Goal: Task Accomplishment & Management: Complete application form

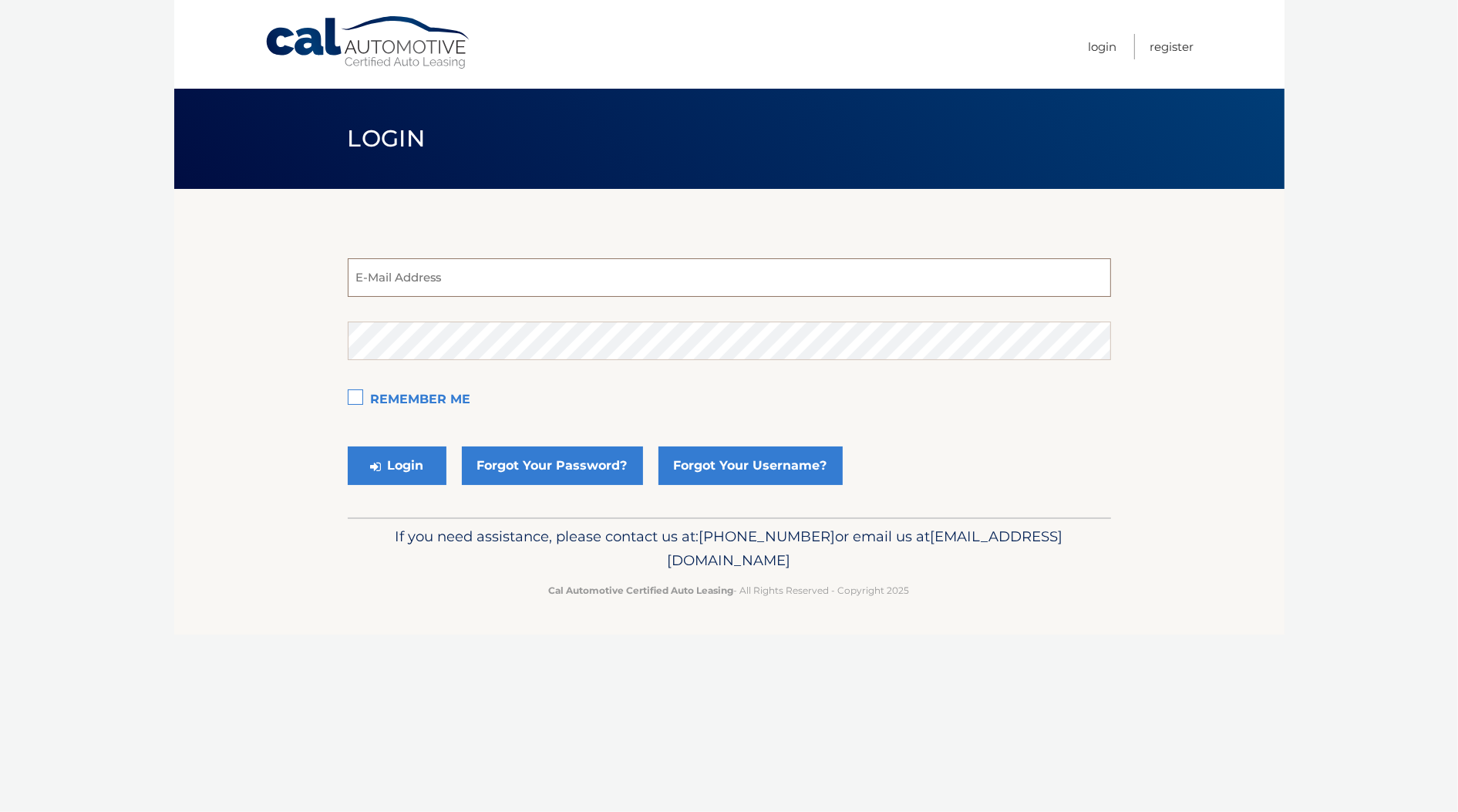
click at [559, 283] on input "email" at bounding box center [729, 277] width 763 height 39
click at [230, 336] on section "E-Mail Address Password Remember Me Login Forgot Your Password? Forgot Your Use…" at bounding box center [729, 353] width 1110 height 328
click at [446, 268] on input "email" at bounding box center [729, 277] width 763 height 39
type input "estest@easternstandard.com"
drag, startPoint x: 175, startPoint y: 393, endPoint x: 182, endPoint y: 383, distance: 12.2
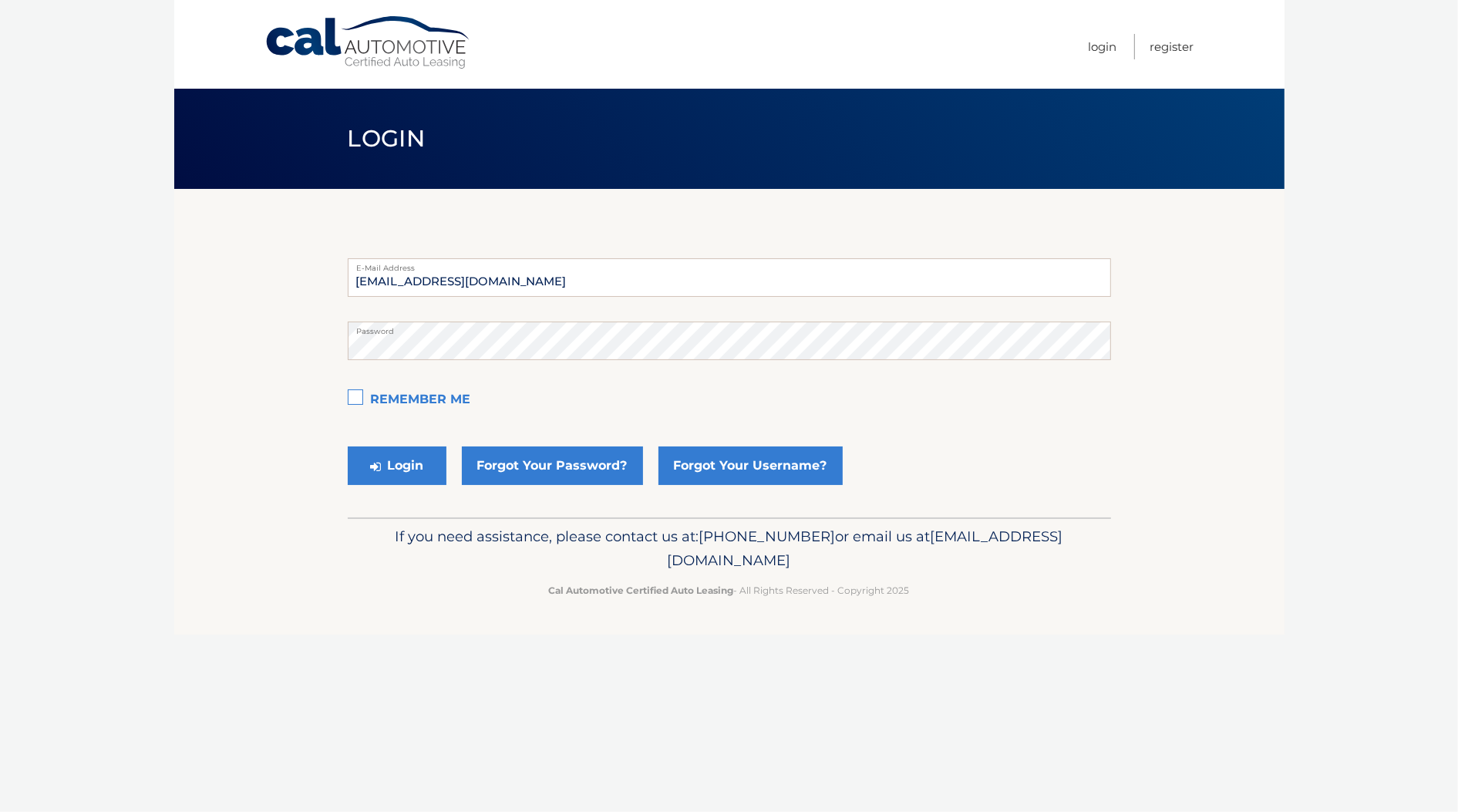
click at [175, 393] on section "estest@easternstandard.com E-Mail Address Password Remember Me Login Forgot You…" at bounding box center [729, 353] width 1110 height 328
click at [389, 464] on button "Login" at bounding box center [397, 465] width 99 height 39
click at [417, 461] on button "Login" at bounding box center [397, 465] width 99 height 39
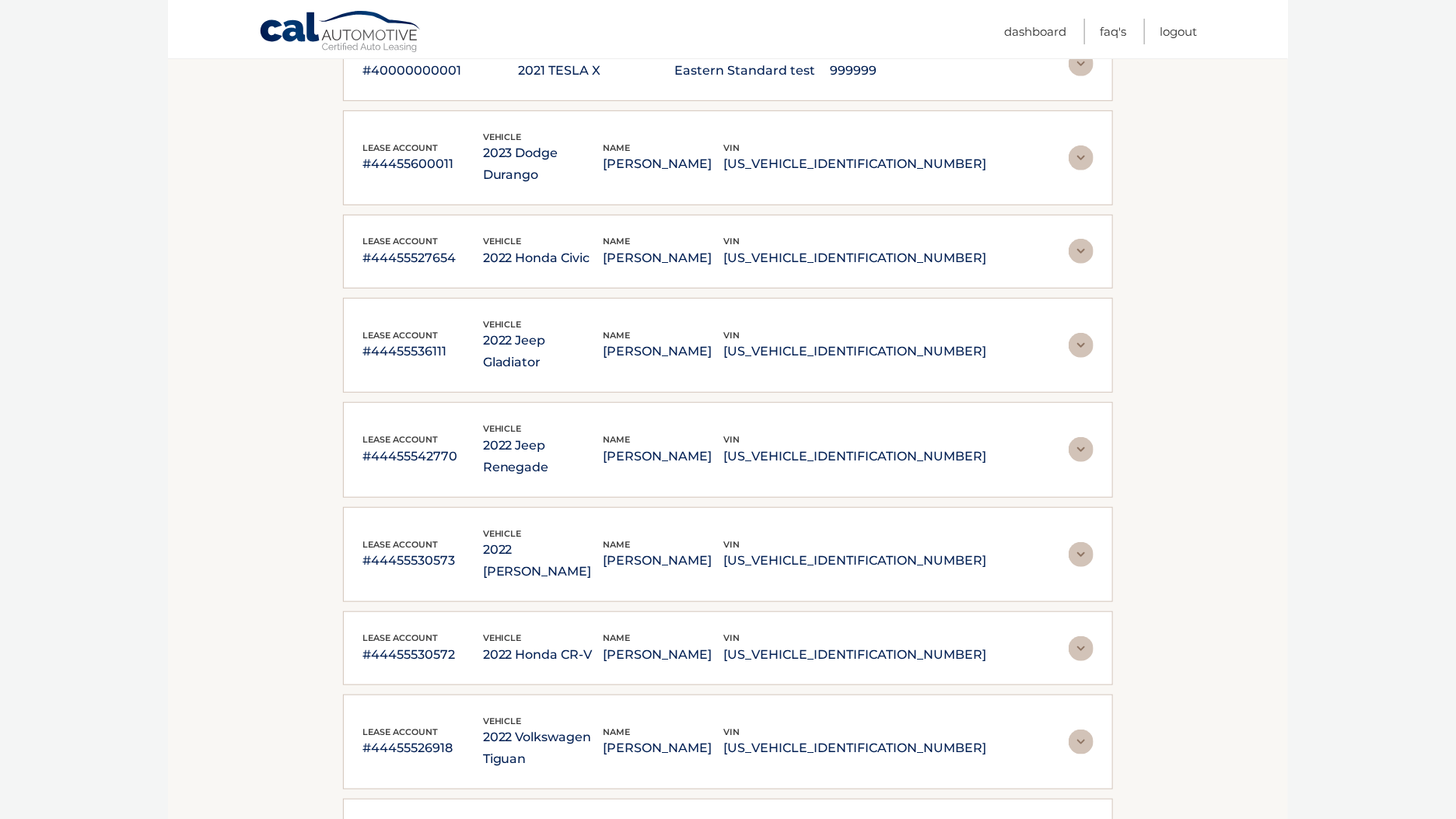
scroll to position [389, 0]
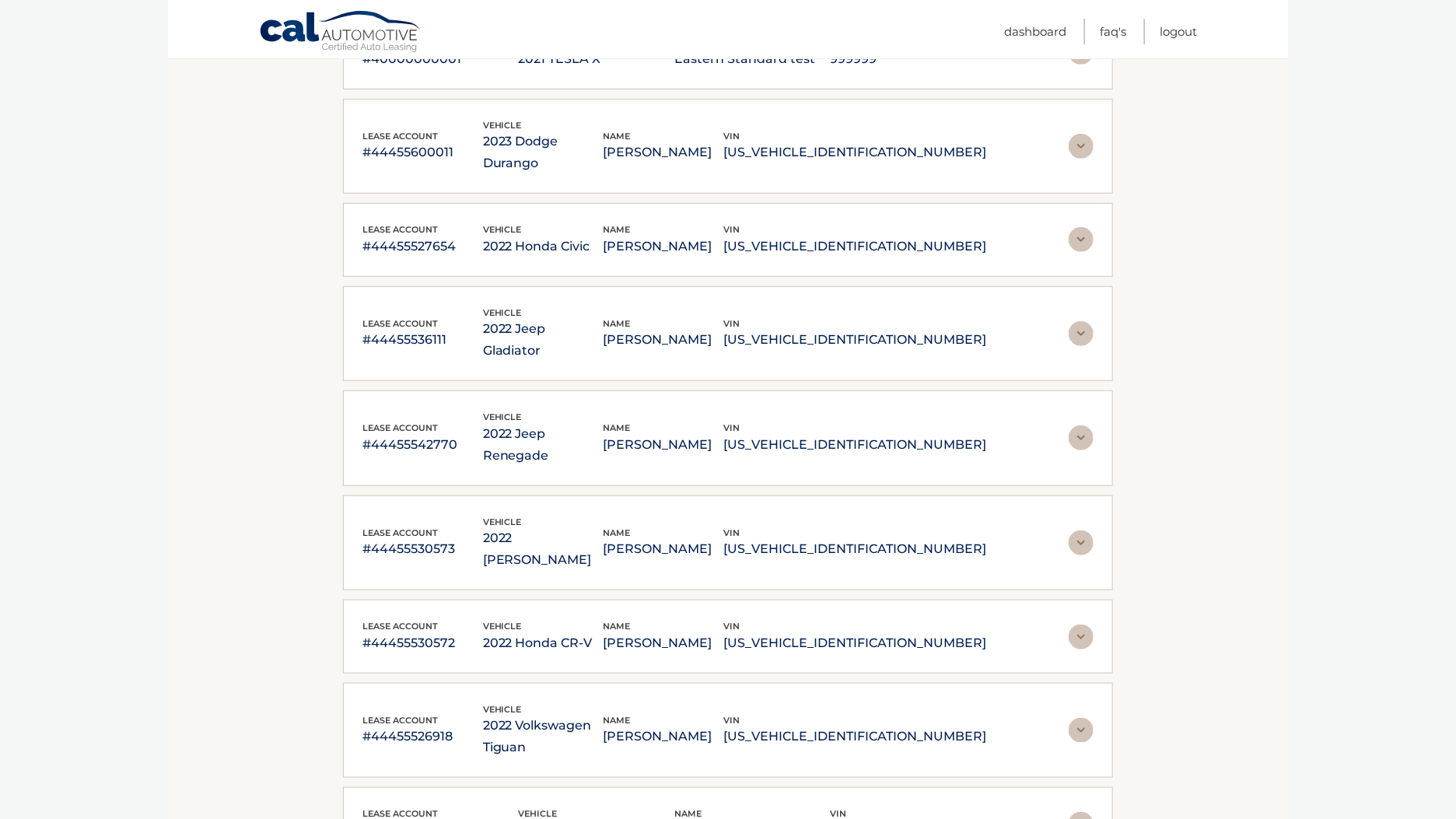
click at [462, 633] on p "#44455530572" at bounding box center [422, 643] width 121 height 22
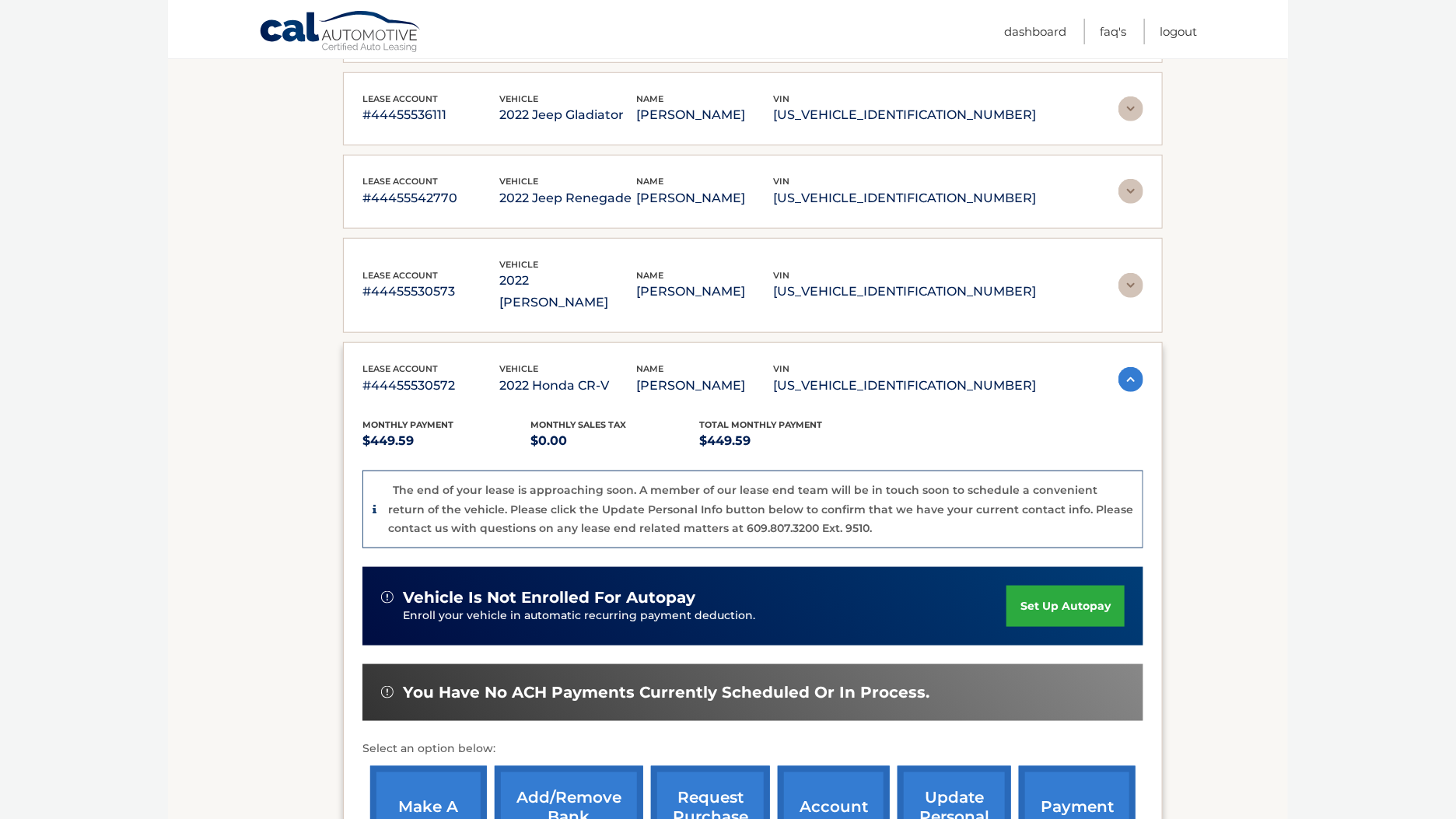
scroll to position [583, 0]
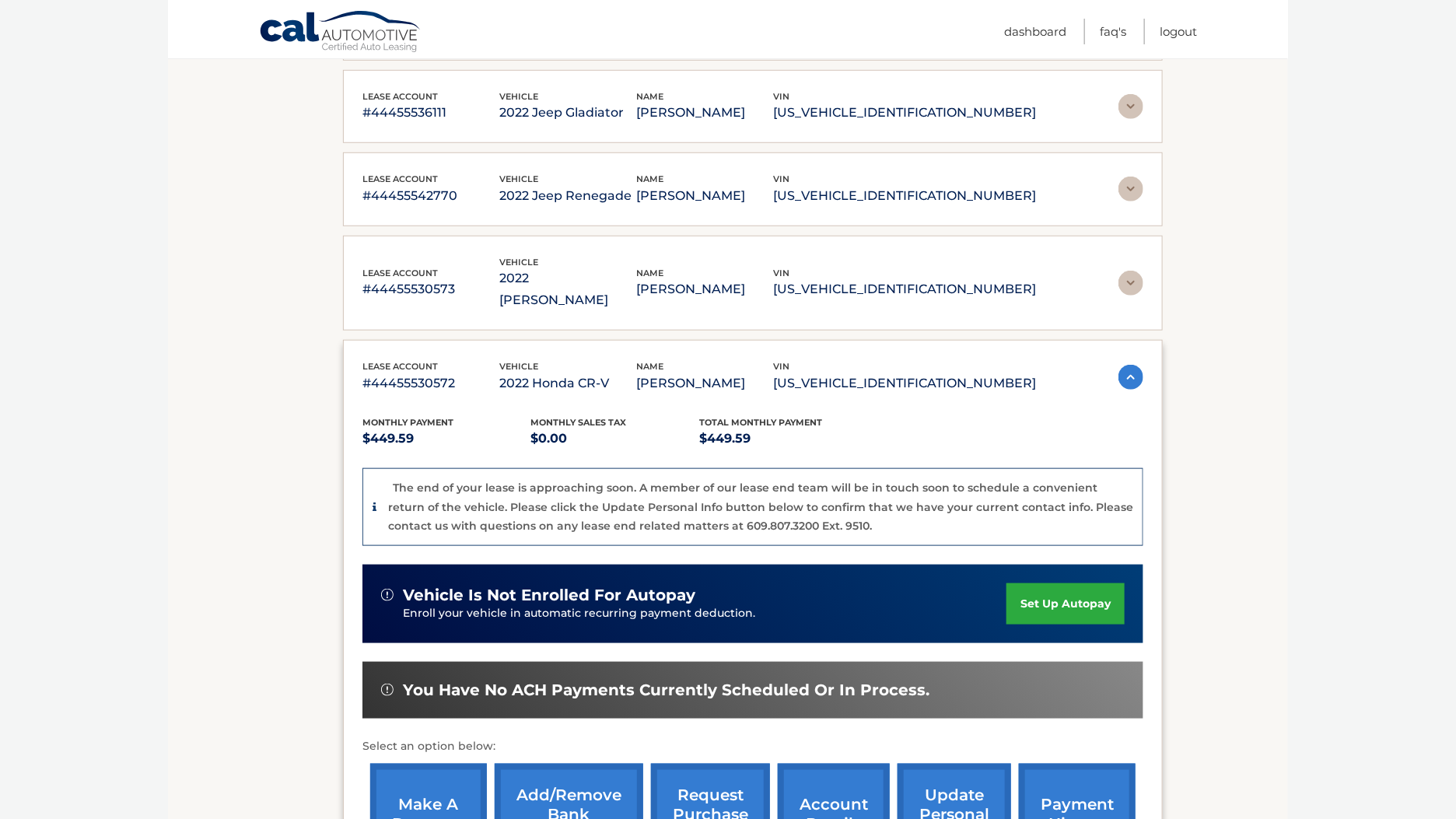
click at [1056, 586] on link "set up autopay" at bounding box center [1065, 603] width 118 height 41
drag, startPoint x: 456, startPoint y: 360, endPoint x: 359, endPoint y: 361, distance: 97.0
click at [359, 361] on div "lease account #44455530572 vehicle 2022 Honda CR-V name MARIA JIMENEZ vin 2HKRW…" at bounding box center [753, 615] width 820 height 552
copy p "#44455530572"
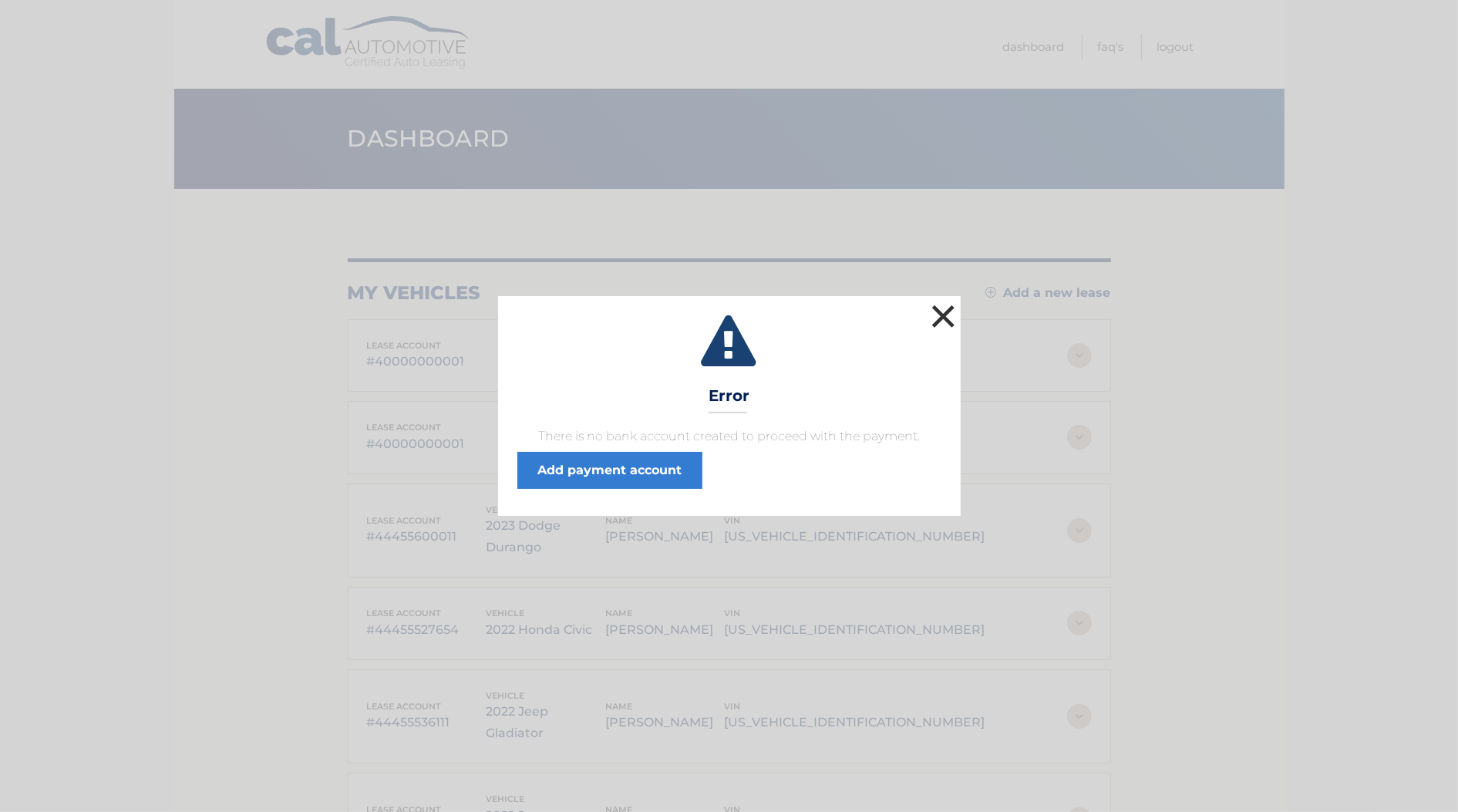
drag, startPoint x: 936, startPoint y: 313, endPoint x: 812, endPoint y: 372, distance: 137.3
click at [936, 313] on button "×" at bounding box center [943, 316] width 31 height 31
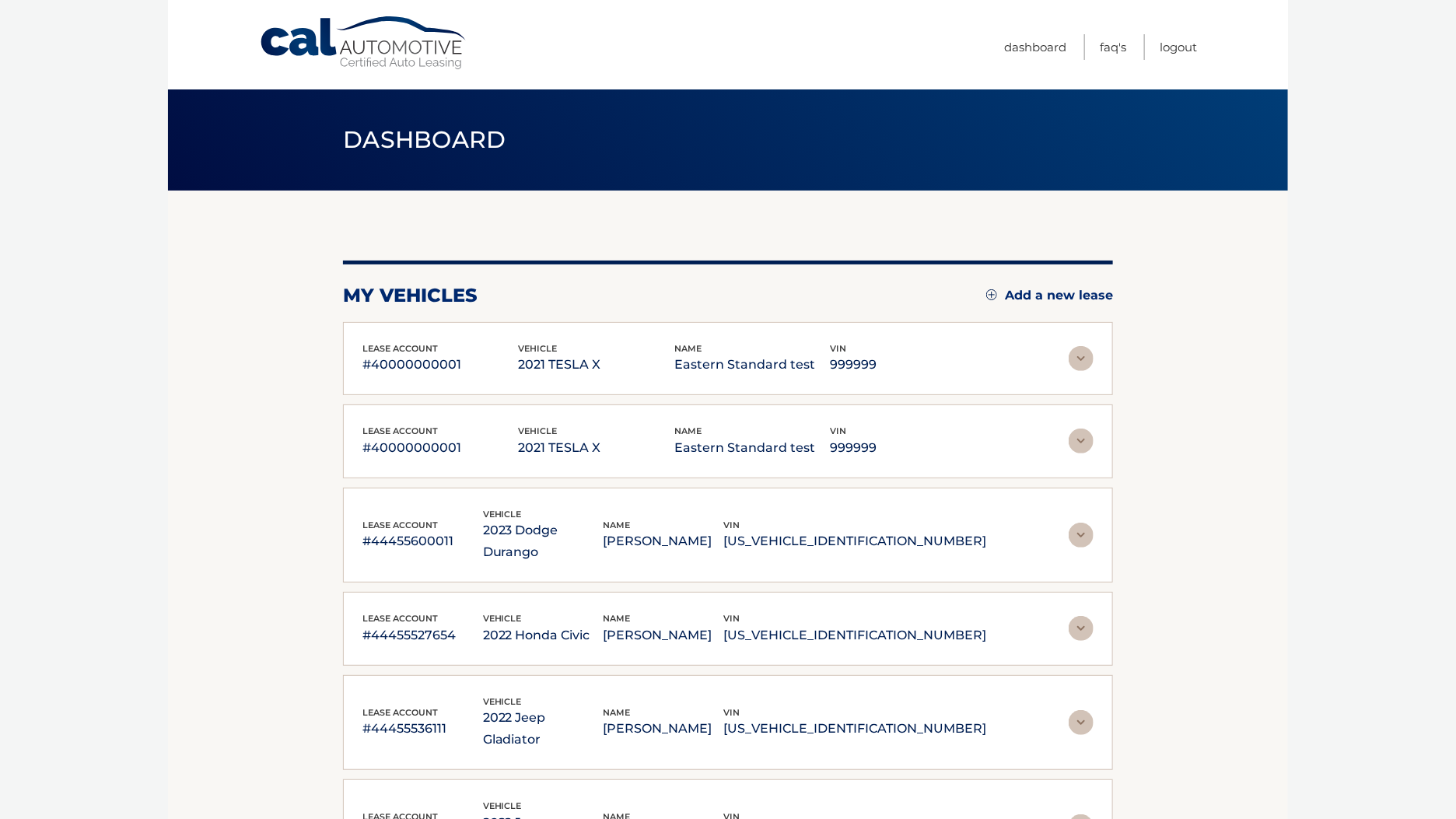
click at [1067, 361] on div "lease account #40000000001 vehicle 2021 TESLA X name Eastern Standard test vin …" at bounding box center [728, 359] width 731 height 35
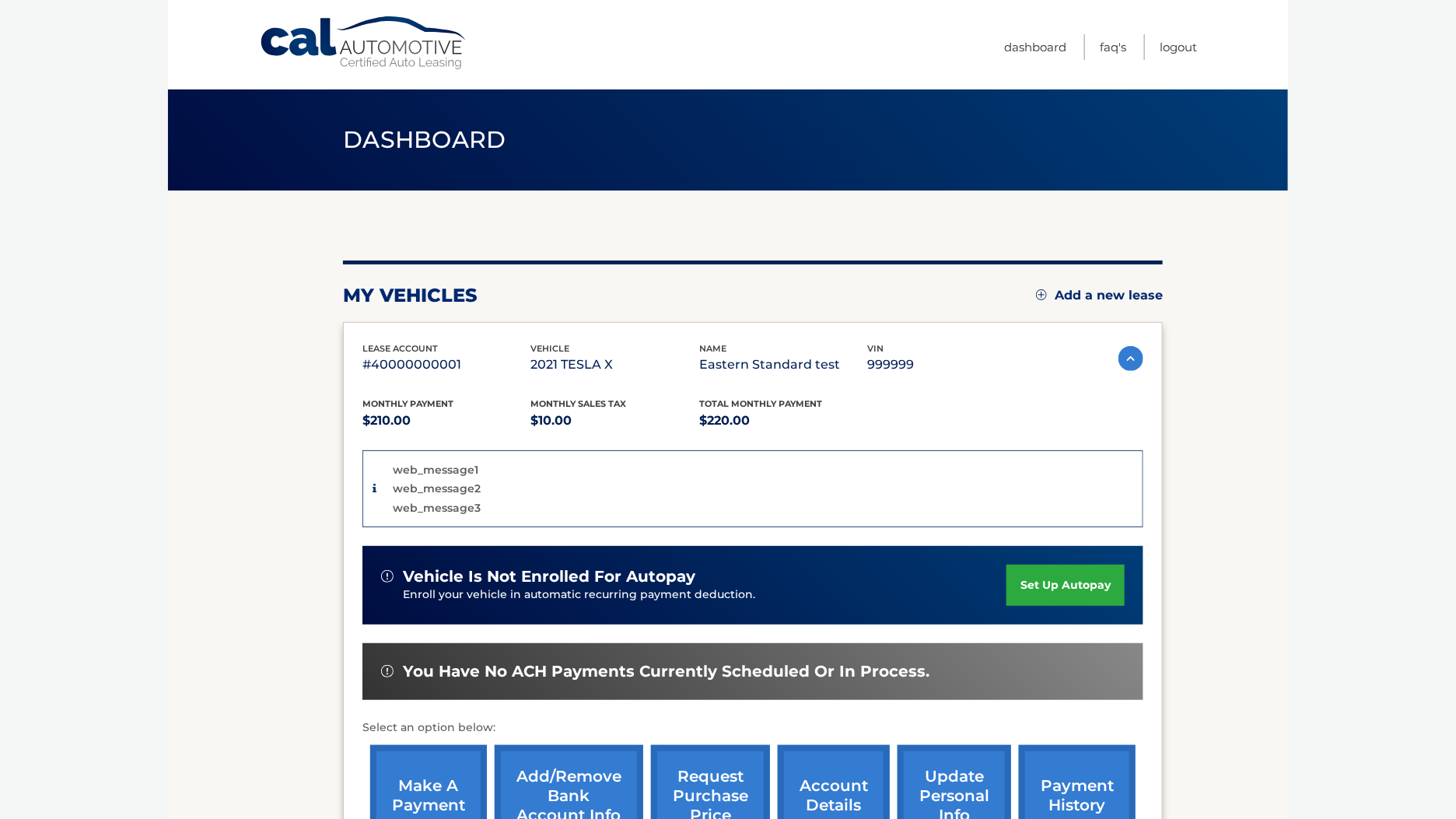
click at [1066, 599] on link "set up autopay" at bounding box center [1065, 585] width 118 height 41
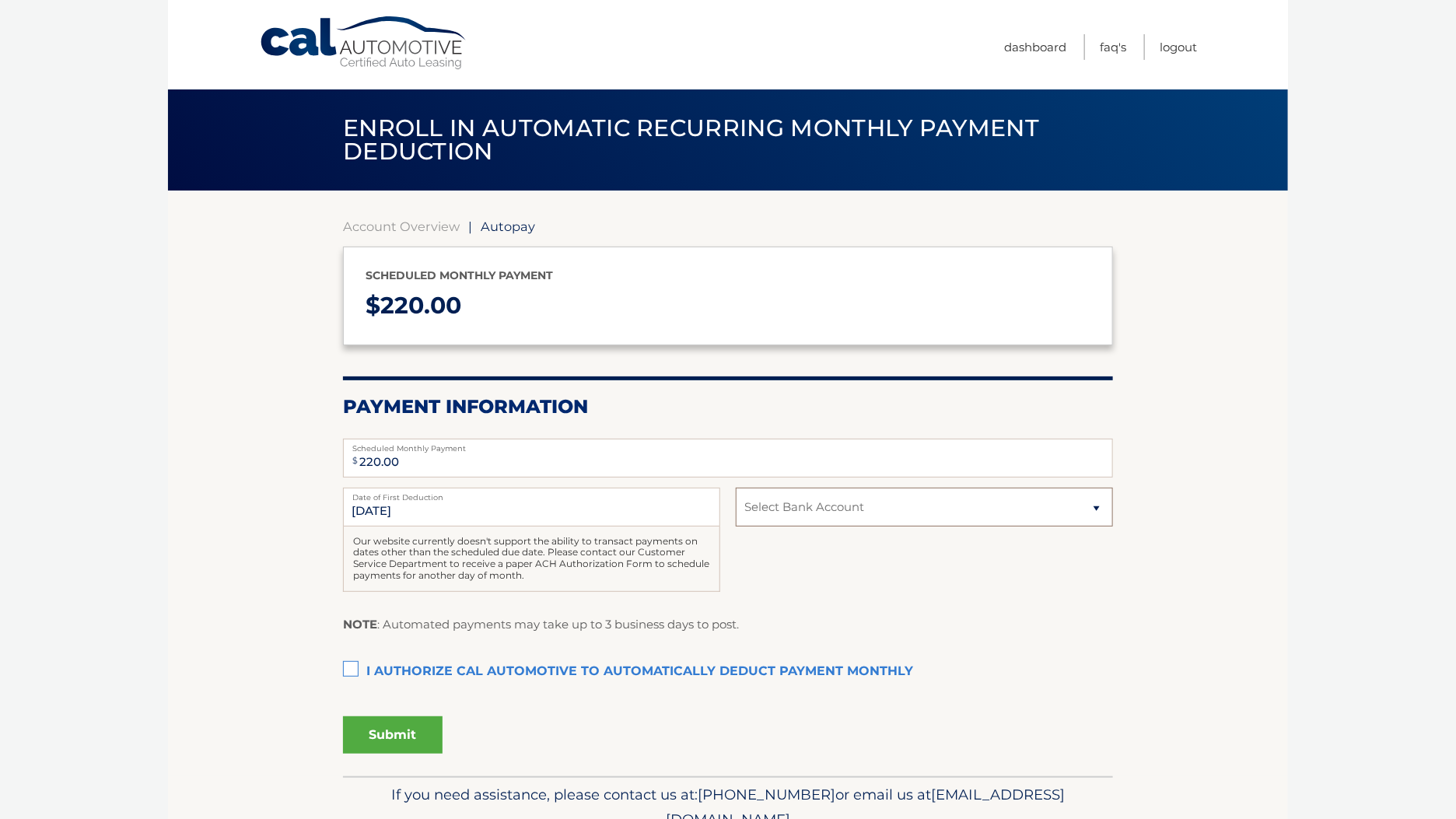
drag, startPoint x: 1021, startPoint y: 499, endPoint x: 1016, endPoint y: 506, distance: 8.6
click at [1021, 499] on select "Select Bank Account Checking JPMORGAN CHASE BANK, NA *****3123 Checking JPMORGA…" at bounding box center [923, 507] width 378 height 39
select select "MTRlNDA5NDMtY2RmYi00NjkyLWI4ZjYtYTZiNTE3M2U5ZTMw"
click at [735, 488] on select "Select Bank Account Checking JPMORGAN CHASE BANK, NA *****3123 Checking JPMORGA…" at bounding box center [923, 507] width 378 height 39
click at [347, 675] on label "I authorize cal automotive to automatically deduct payment monthly This checkbo…" at bounding box center [728, 672] width 769 height 31
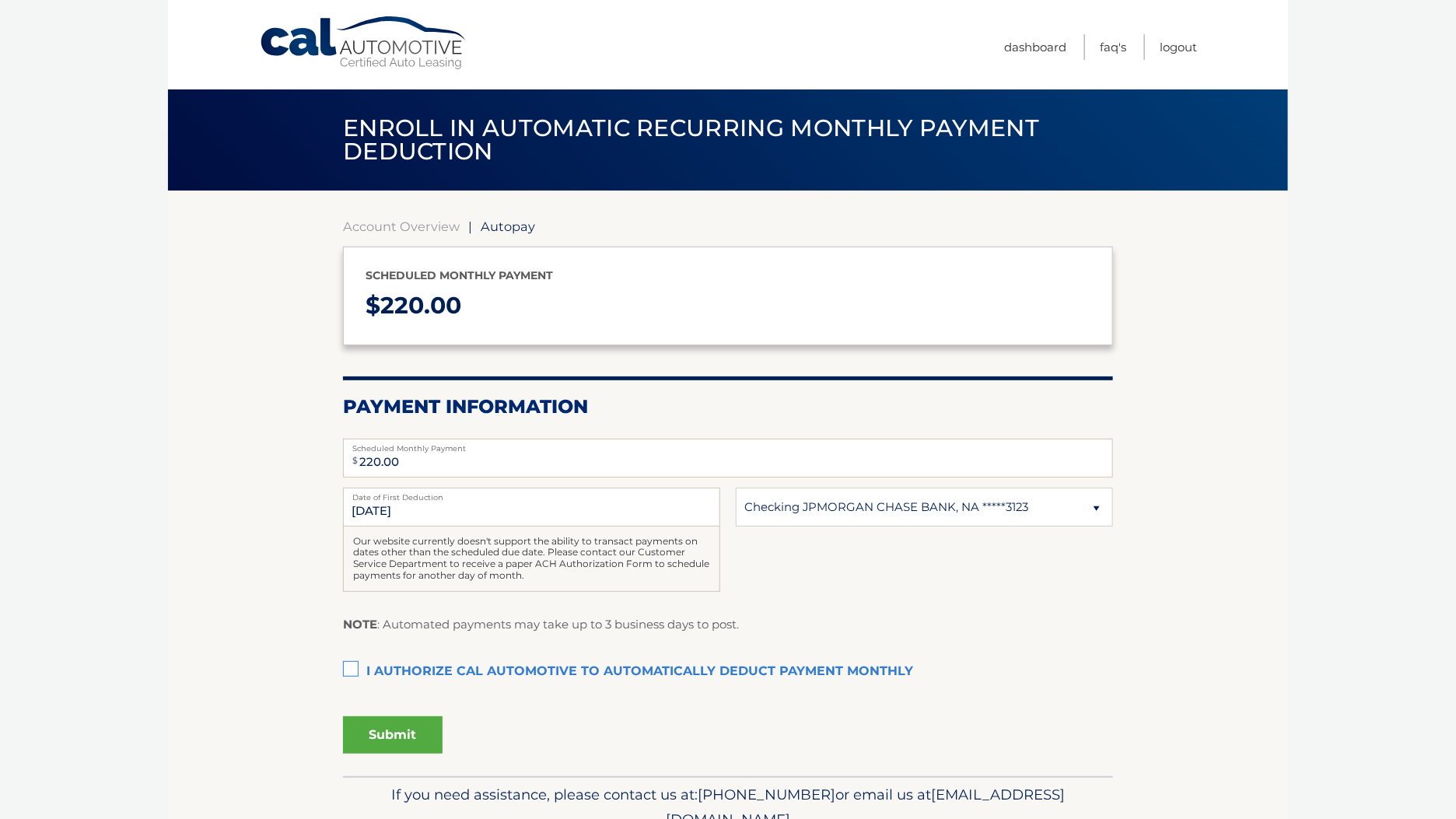
click at [0, 0] on input "I authorize cal automotive to automatically deduct payment monthly This checkbo…" at bounding box center [0, 0] width 0 height 0
click at [375, 715] on div "Submit" at bounding box center [728, 731] width 769 height 44
click at [390, 752] on button "Submit" at bounding box center [393, 734] width 100 height 37
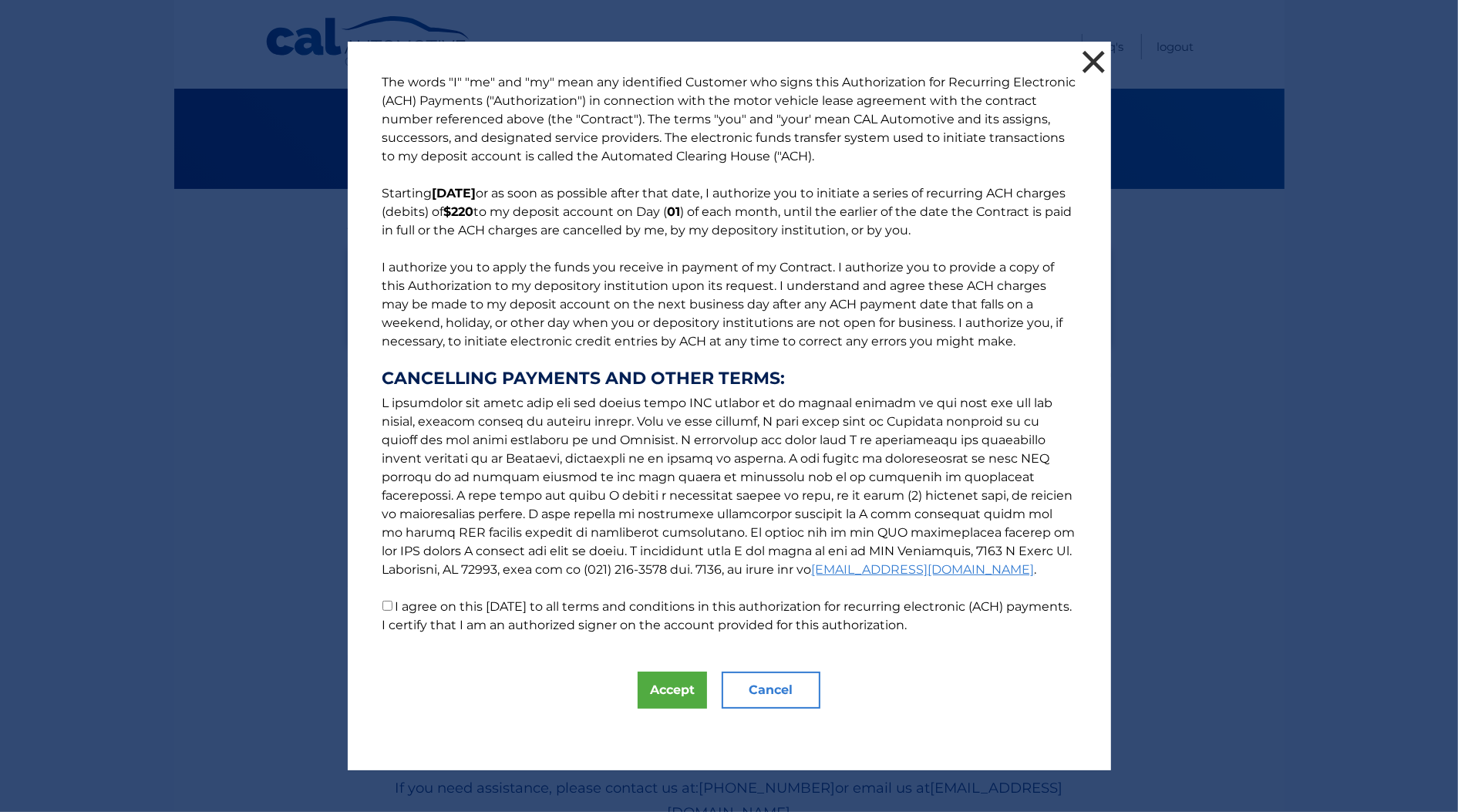
click at [1085, 70] on button "×" at bounding box center [1094, 61] width 31 height 31
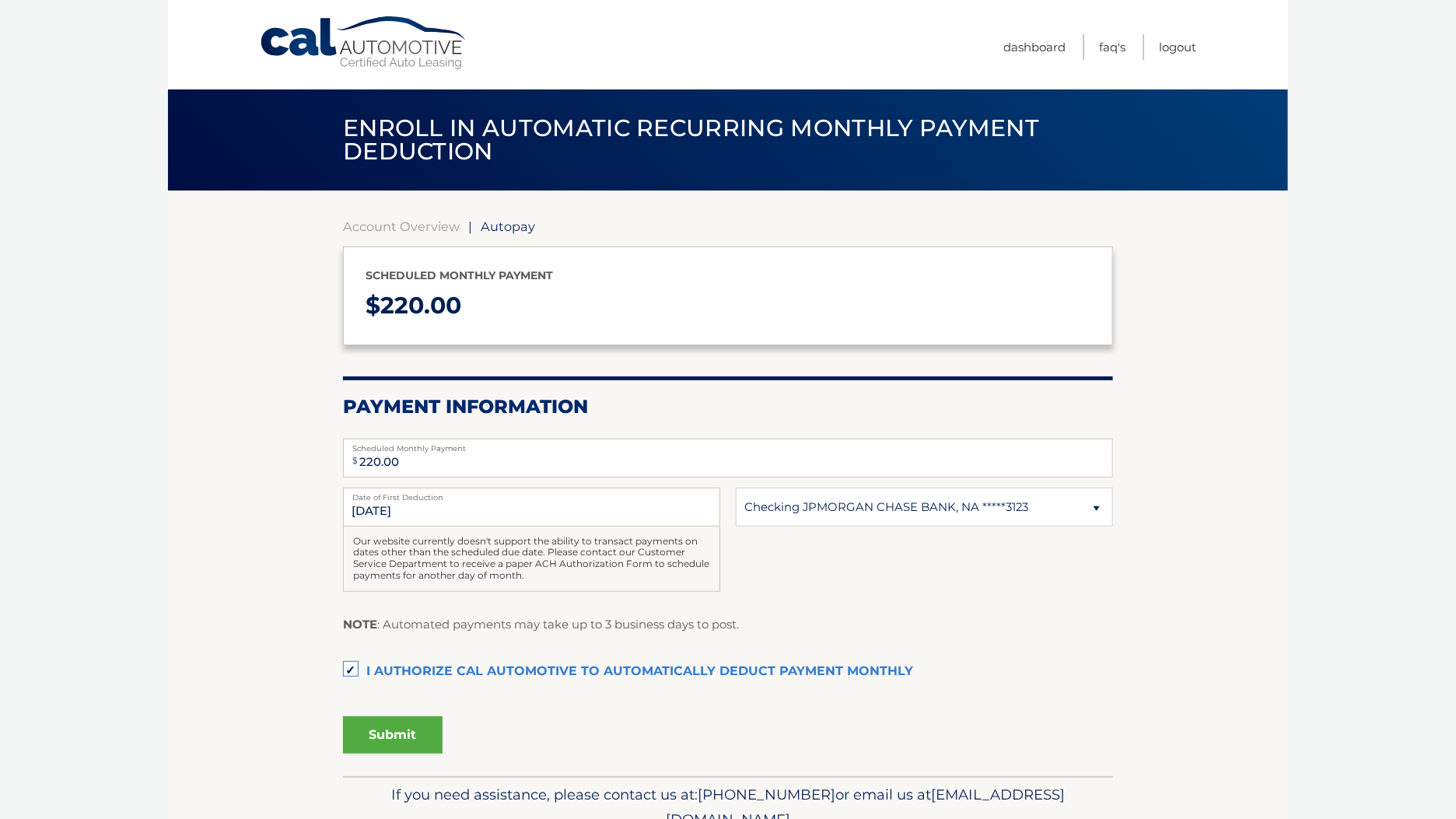
drag, startPoint x: 138, startPoint y: 658, endPoint x: 158, endPoint y: 420, distance: 238.8
click at [136, 647] on body "Cal Automotive Menu Dashboard FAQ's Logout | $" at bounding box center [728, 409] width 1456 height 819
click at [153, 409] on body "Cal Automotive Menu Dashboard FAQ's Logout | $" at bounding box center [728, 409] width 1456 height 819
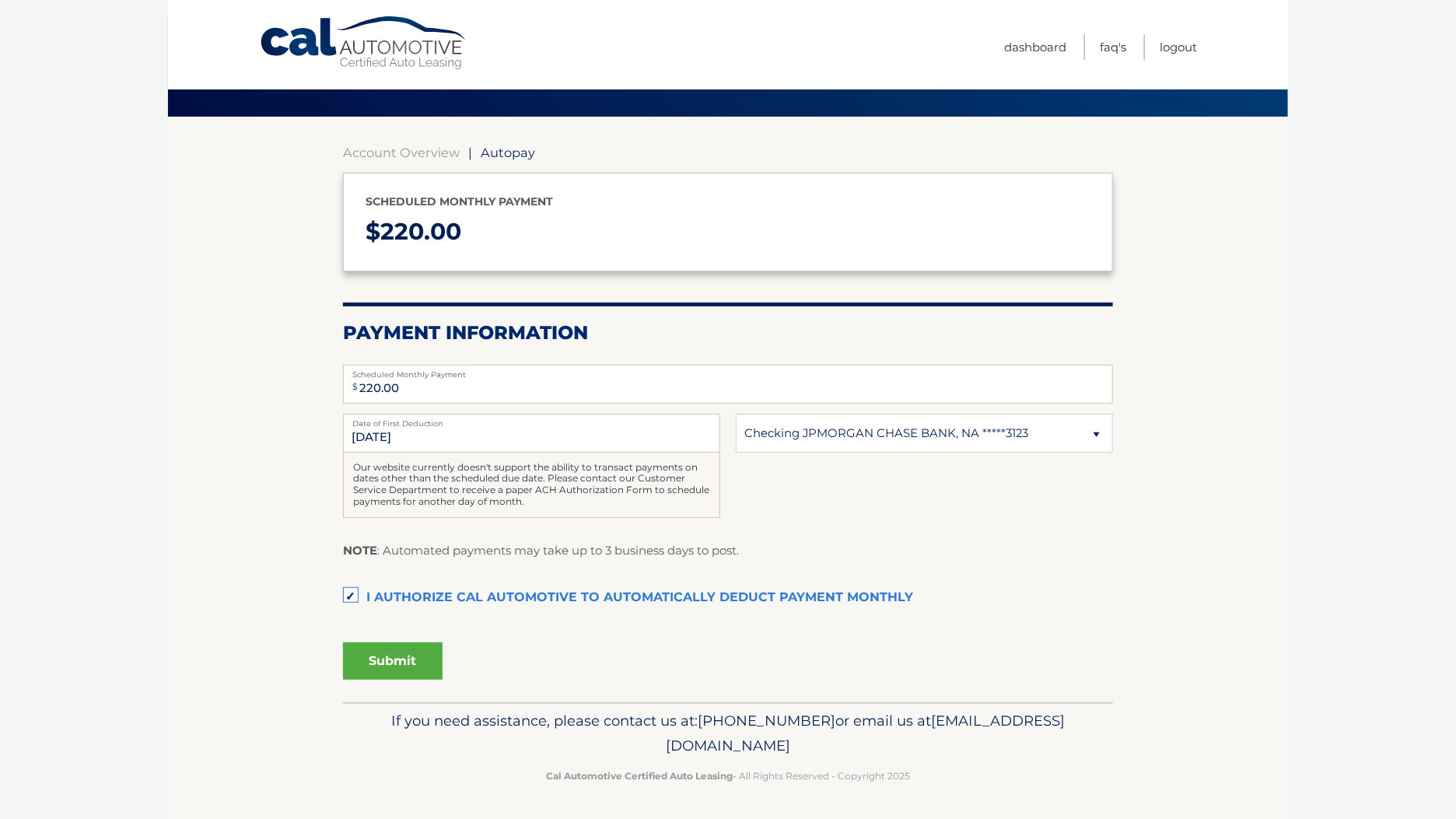
scroll to position [74, 0]
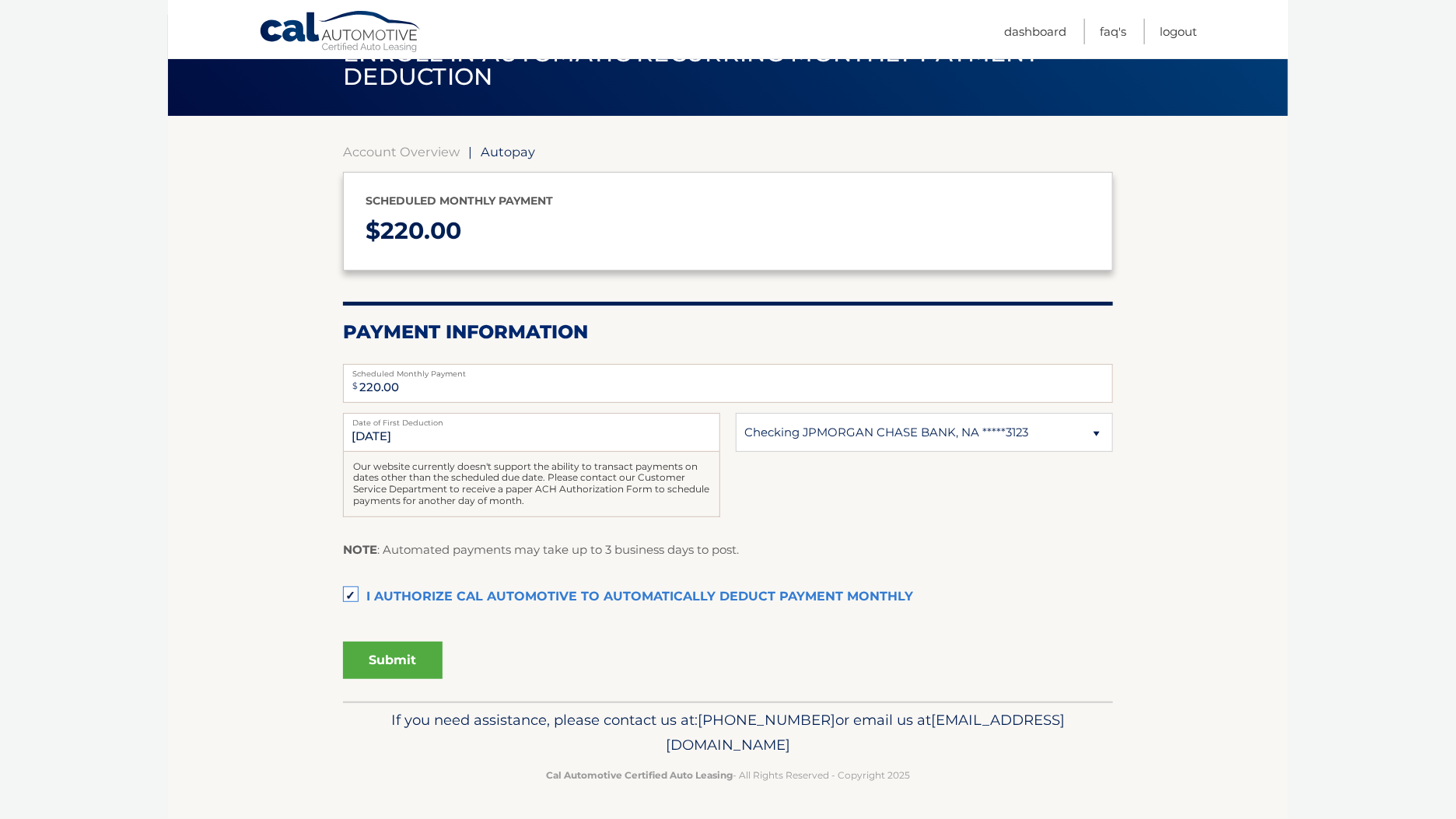
drag, startPoint x: 1157, startPoint y: 592, endPoint x: 381, endPoint y: 673, distance: 780.2
click at [1157, 592] on section "Account Overview | Autopay Scheduled monthly payment $ 220.00 Payment Informati…" at bounding box center [728, 409] width 1119 height 586
click at [1038, 510] on div "9/1/2024 Date of First Deduction Our website currently doesn't support the abil…" at bounding box center [728, 474] width 769 height 122
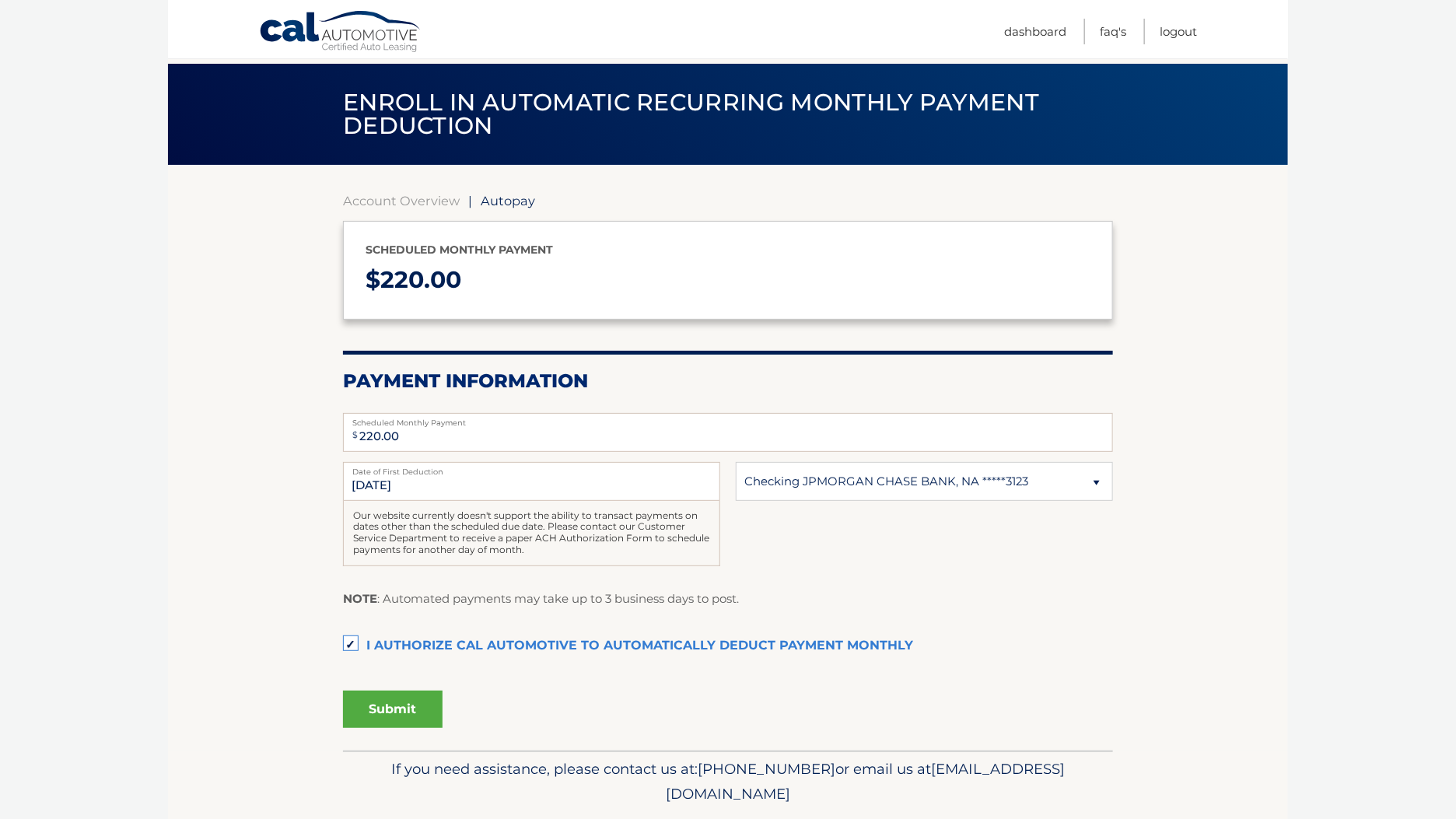
scroll to position [0, 0]
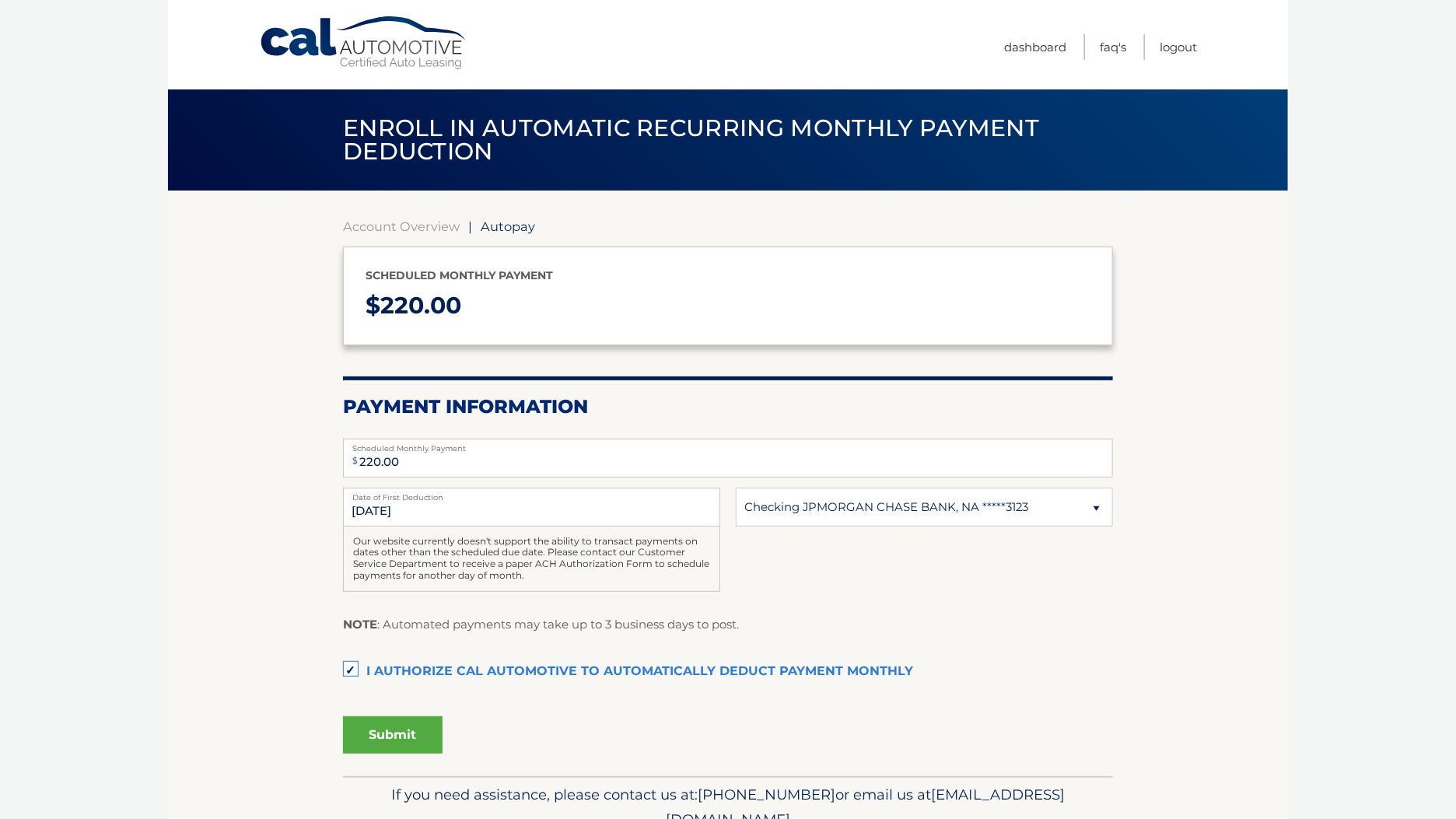
click at [385, 78] on div "Menu Dashboard FAQ's Logout" at bounding box center [728, 45] width 938 height 89
click at [363, 32] on link "Cal Automotive" at bounding box center [363, 43] width 210 height 55
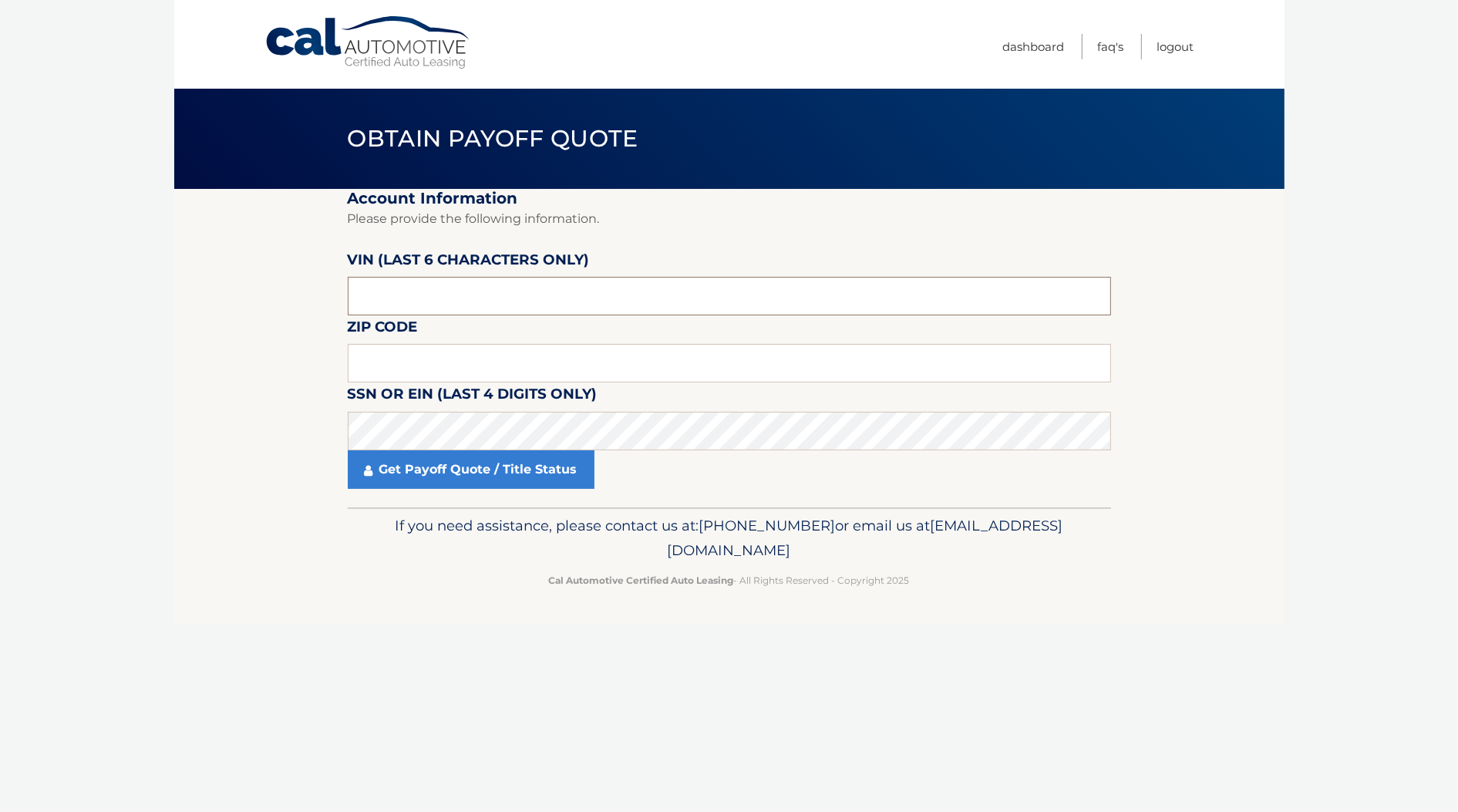
click at [449, 294] on input "text" at bounding box center [729, 296] width 763 height 39
click at [1334, 500] on body "Cal Automotive Menu Dashboard FAQ's Logout" at bounding box center [729, 406] width 1458 height 812
drag, startPoint x: 449, startPoint y: 291, endPoint x: 138, endPoint y: 273, distance: 311.5
click at [138, 273] on body "Cal Automotive Menu Dashboard FAQ's Logout" at bounding box center [729, 406] width 1458 height 812
paste input "312345"
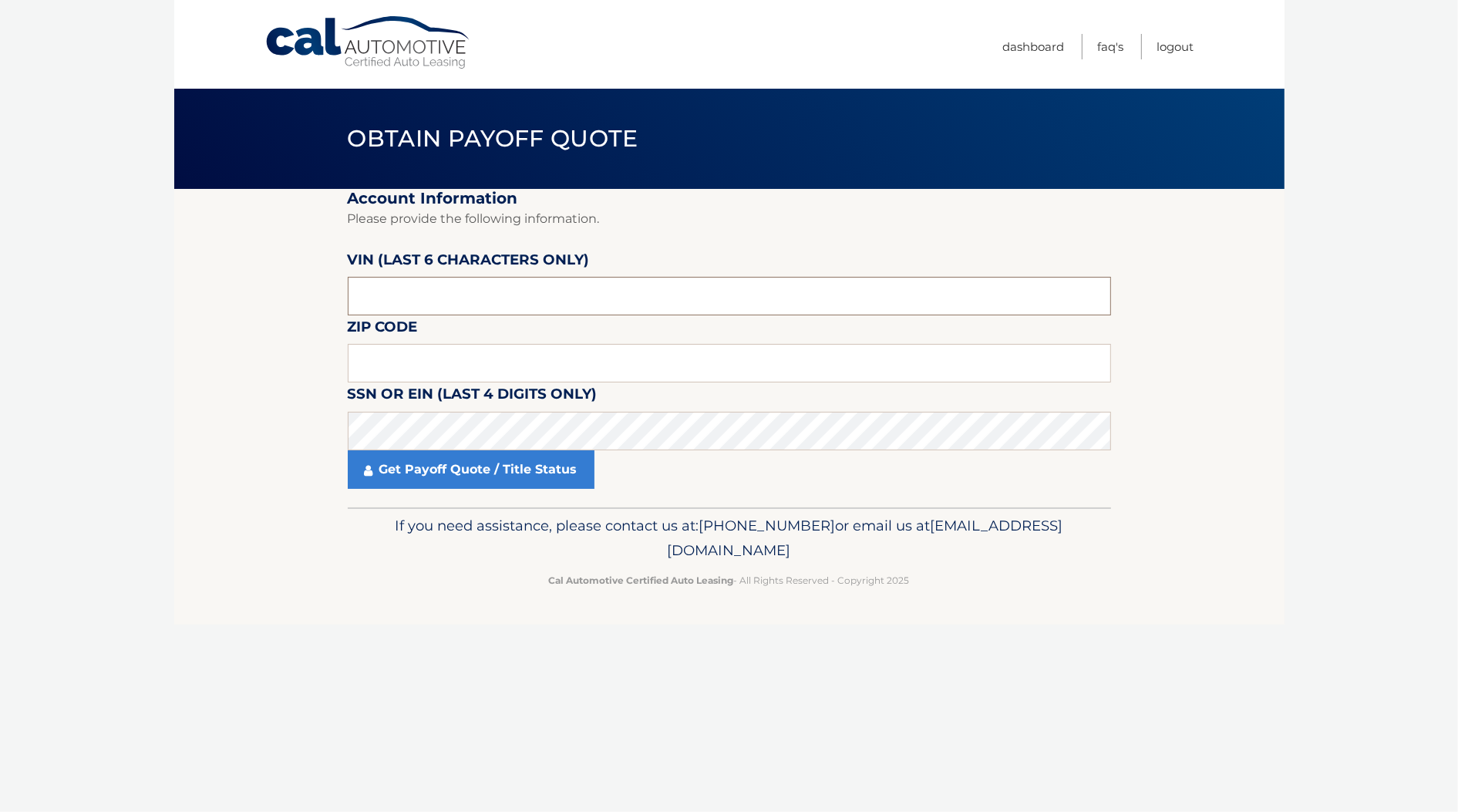
type input "312345"
click at [424, 370] on input "text" at bounding box center [729, 363] width 763 height 39
paste input "33178"
type input "33178"
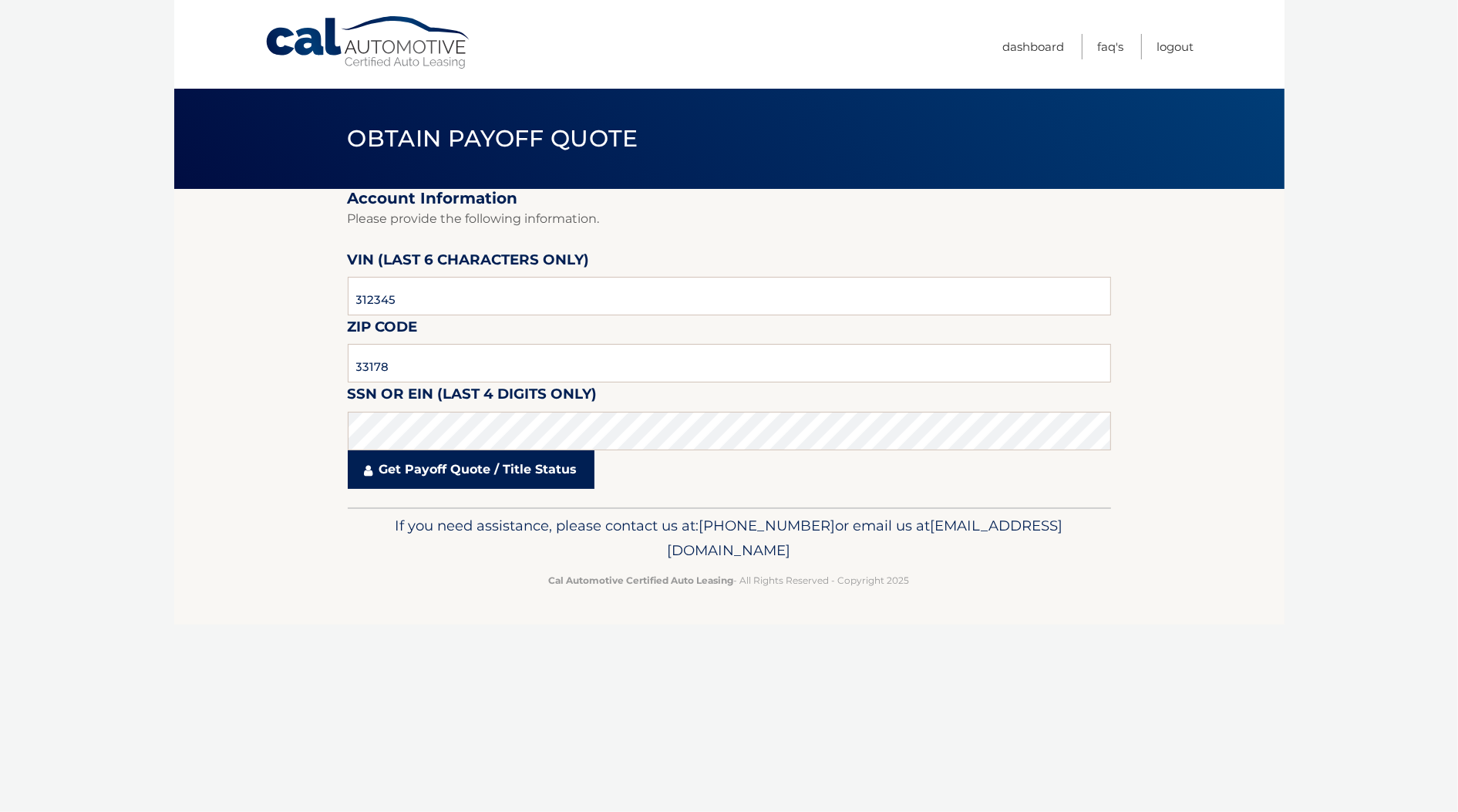
click at [438, 472] on link "Get Payoff Quote / Title Status" at bounding box center [472, 469] width 247 height 39
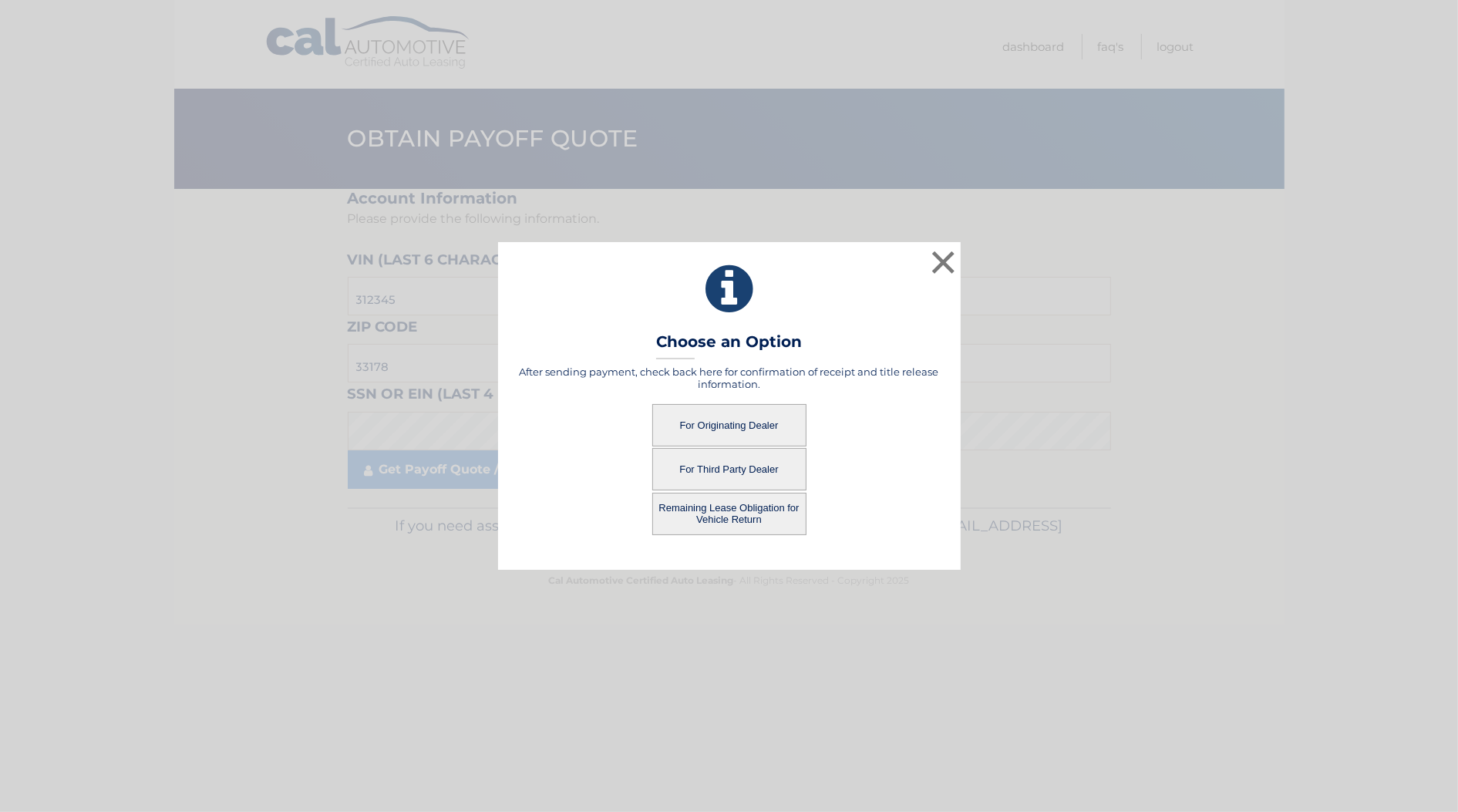
click at [719, 511] on button "Remaining Lease Obligation for Vehicle Return" at bounding box center [730, 513] width 155 height 42
click at [722, 514] on button "Remaining Lease Obligation for Vehicle Return" at bounding box center [730, 513] width 155 height 42
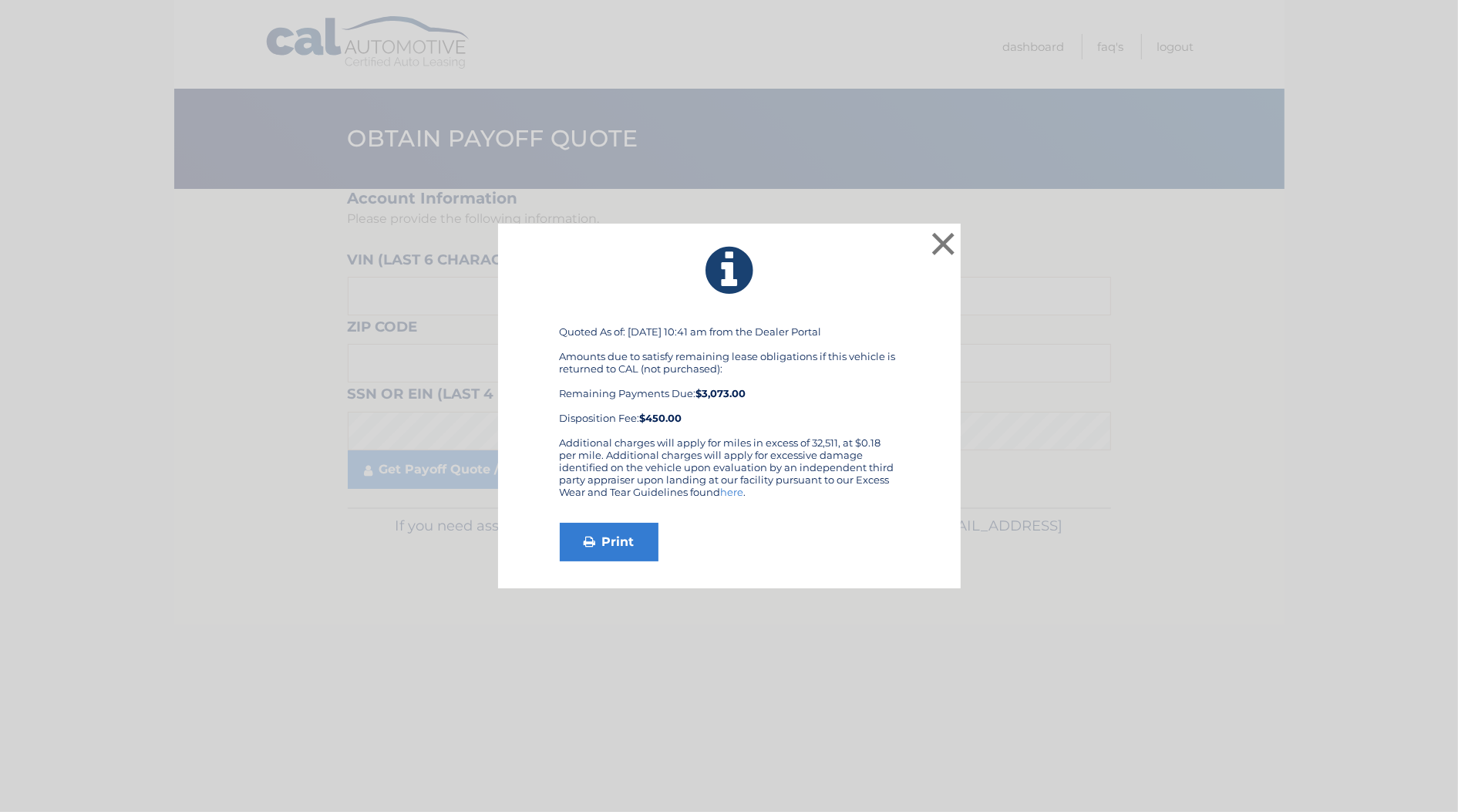
click at [731, 491] on link "here" at bounding box center [732, 491] width 24 height 12
click at [667, 452] on div "Additional charges will apply for miles in excess of 32,511, at $0.18 per mile.…" at bounding box center [730, 473] width 340 height 74
click at [607, 543] on link "Print" at bounding box center [609, 541] width 99 height 39
click at [942, 237] on button "×" at bounding box center [943, 243] width 31 height 31
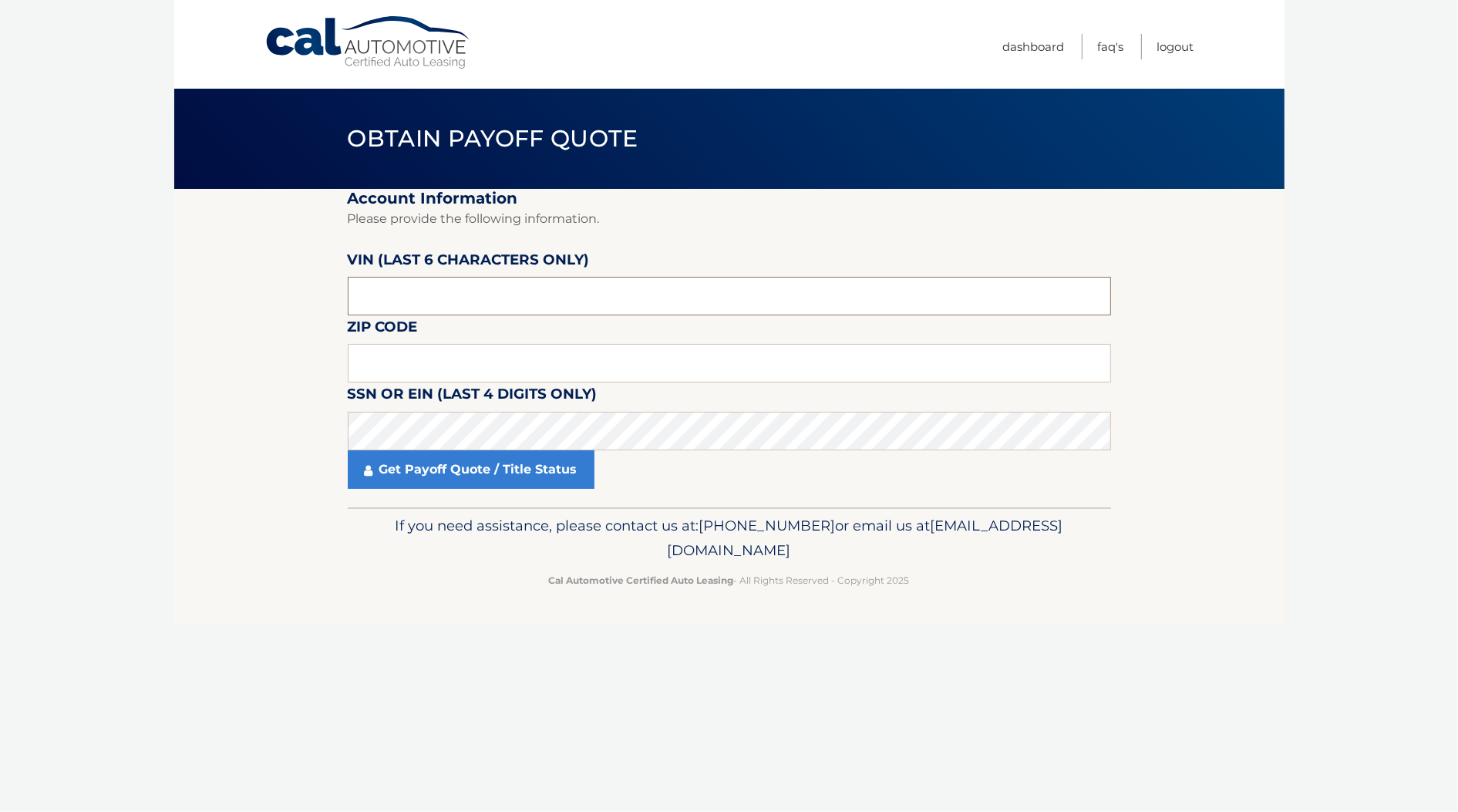
click at [417, 305] on input "text" at bounding box center [729, 296] width 763 height 39
type input "312345"
click at [434, 361] on input "text" at bounding box center [729, 363] width 763 height 39
click at [359, 62] on link "Cal Automotive" at bounding box center [368, 42] width 208 height 55
click at [383, 65] on link "Cal Automotive" at bounding box center [368, 42] width 208 height 55
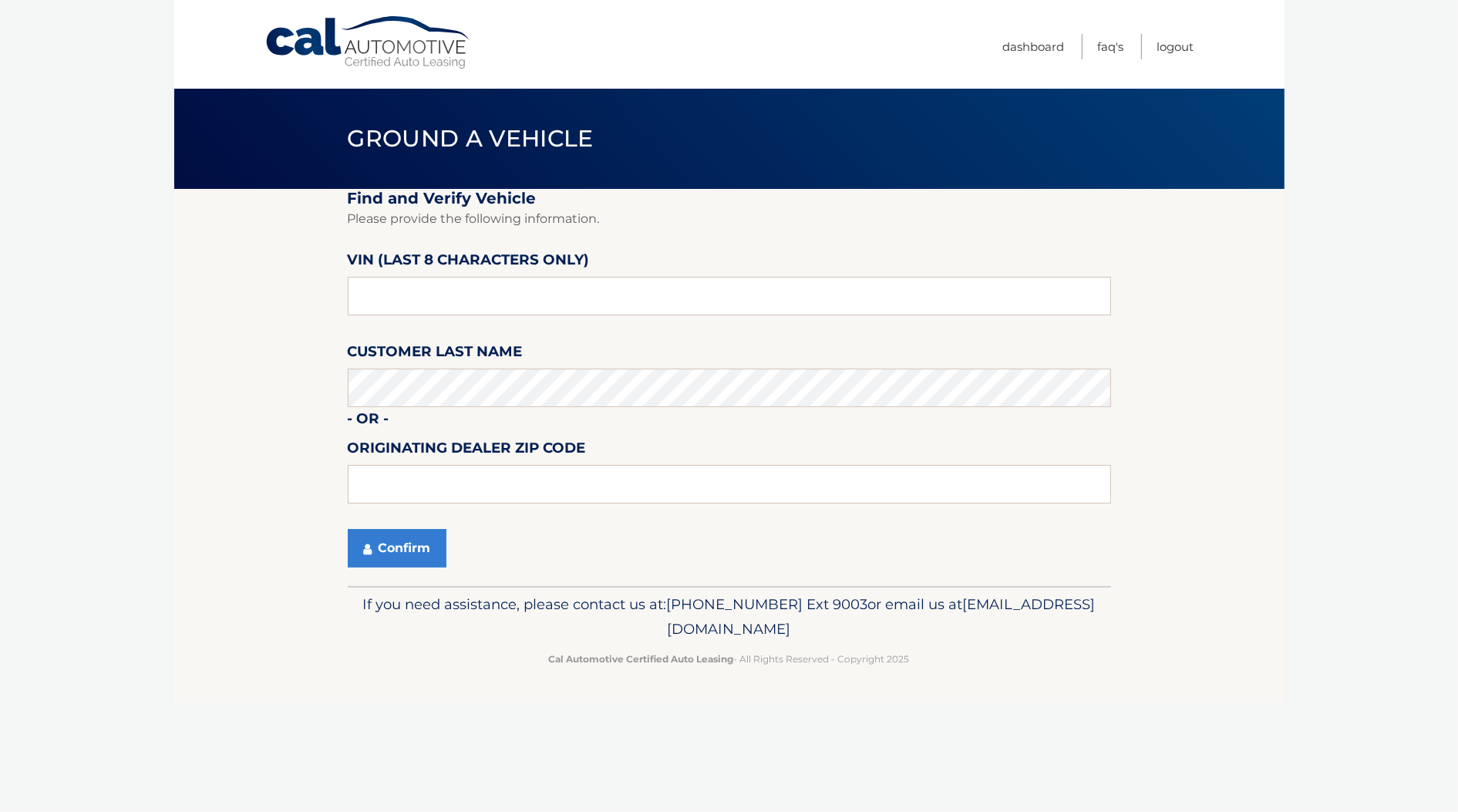
click at [394, 259] on label "VIN (last 8 characters only)" at bounding box center [469, 262] width 242 height 28
drag, startPoint x: 447, startPoint y: 294, endPoint x: 243, endPoint y: 283, distance: 204.3
click at [243, 283] on section "Find and Verify Vehicle Please provide the following information. VIN (last 8 c…" at bounding box center [729, 387] width 1110 height 397
paste input "6SM83514"
type input "6SM83514"
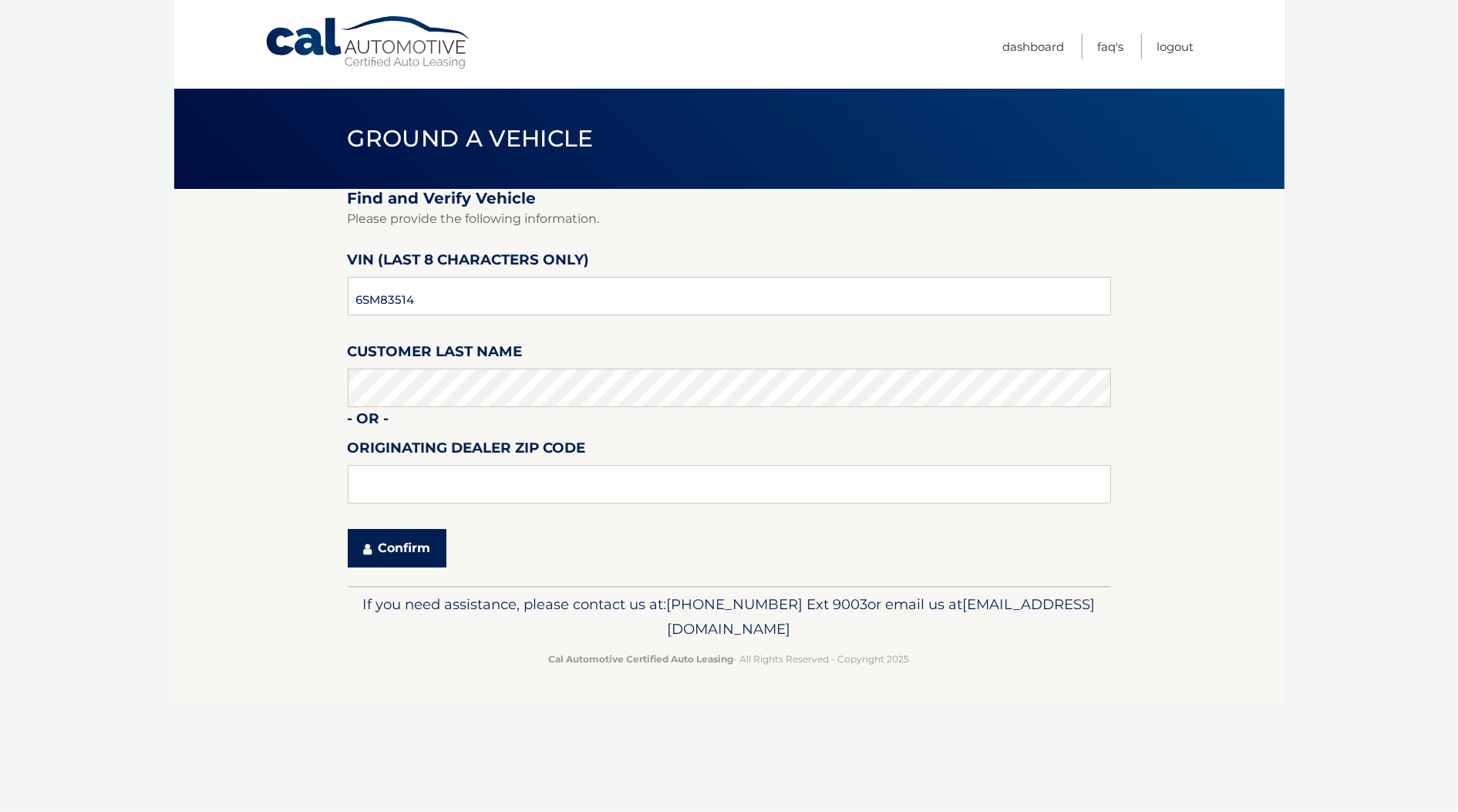
click at [380, 538] on button "Confirm" at bounding box center [397, 548] width 99 height 39
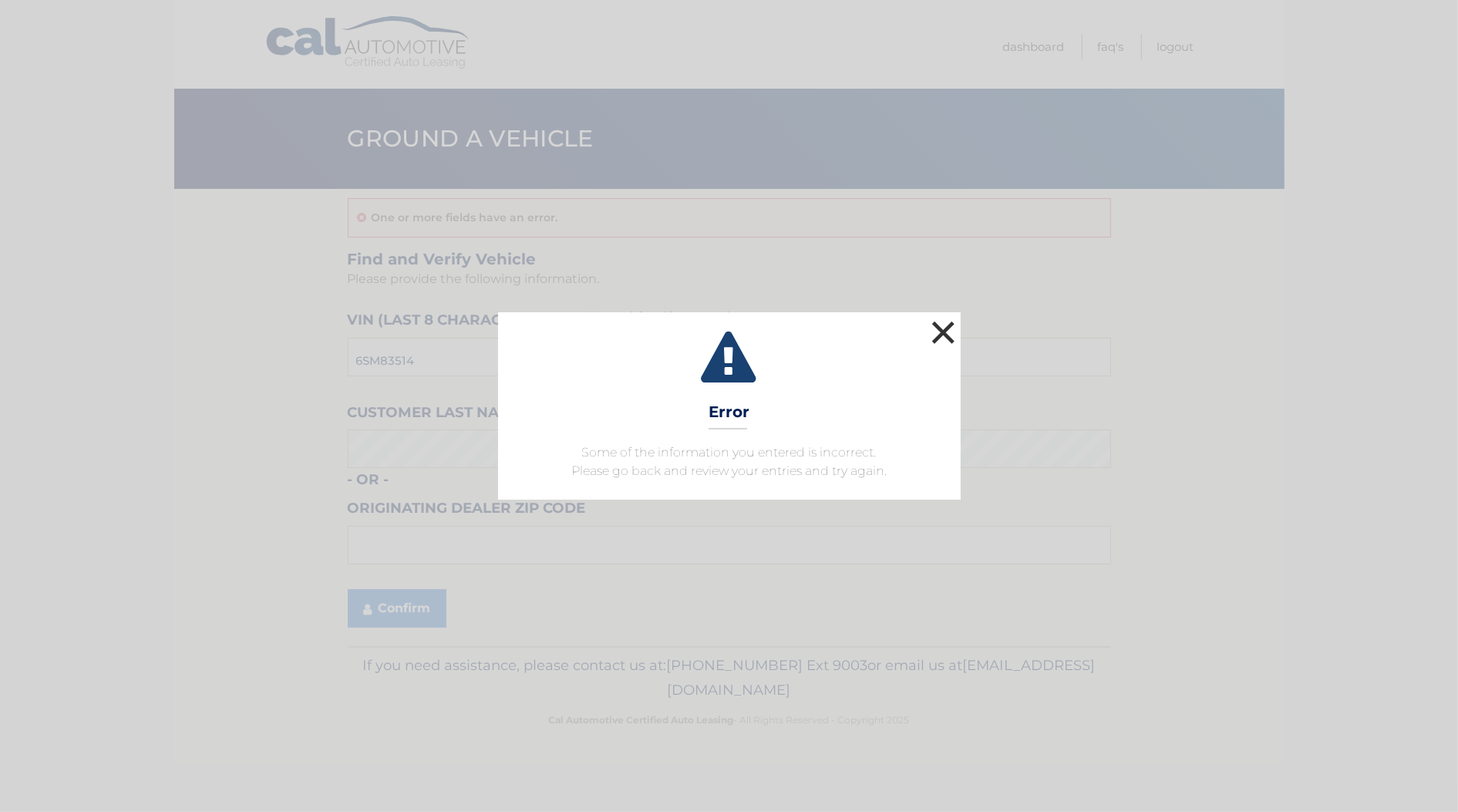
click at [953, 340] on button "×" at bounding box center [943, 332] width 31 height 31
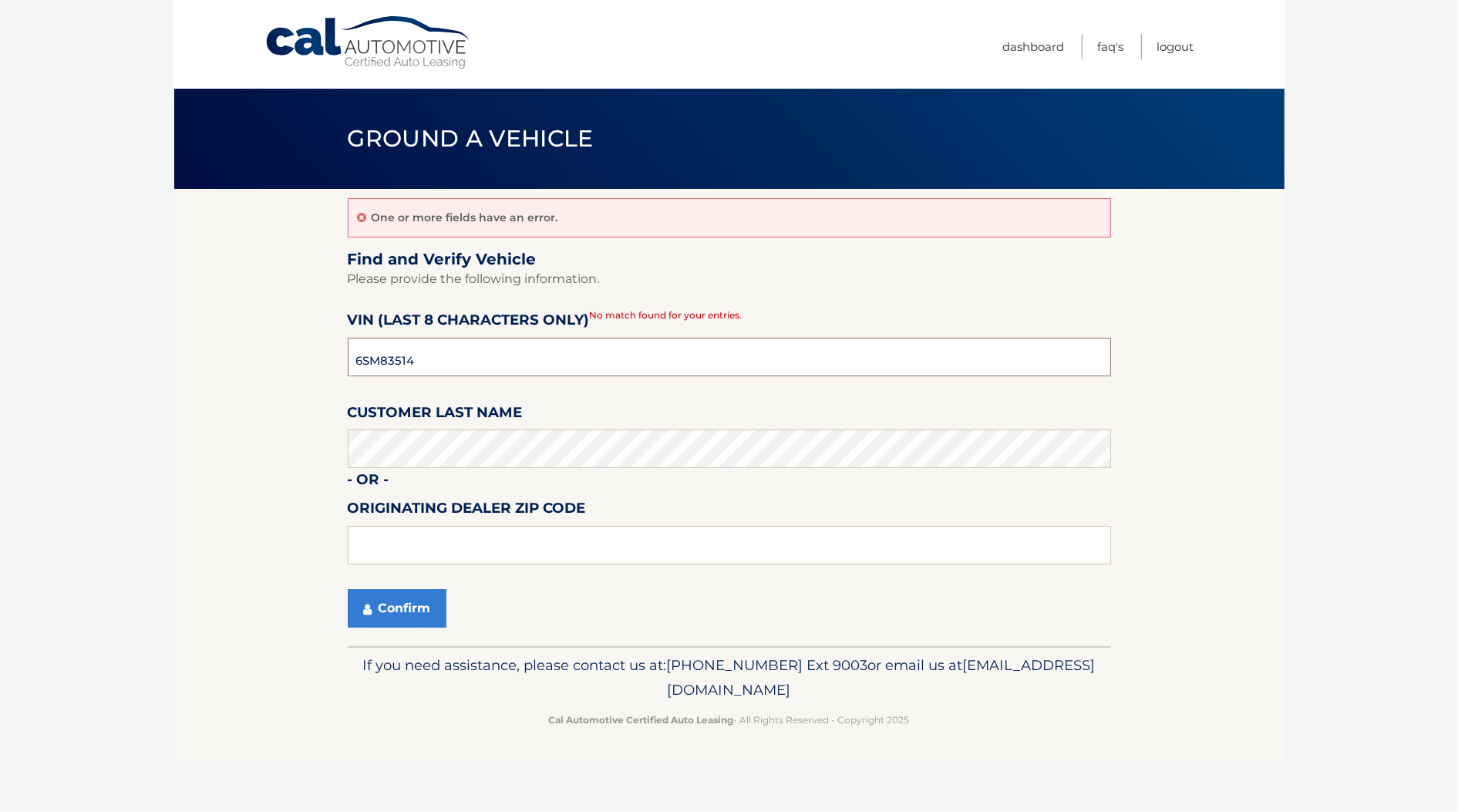
click at [467, 359] on input "6SM83514" at bounding box center [729, 356] width 763 height 39
click at [549, 366] on input "6SM83514" at bounding box center [729, 356] width 763 height 39
drag, startPoint x: 247, startPoint y: 509, endPoint x: 243, endPoint y: 492, distance: 17.5
click at [247, 507] on section "One or more fields have an error. Find and Verify Vehicle Please provide the fo…" at bounding box center [729, 417] width 1110 height 457
drag, startPoint x: 575, startPoint y: 361, endPoint x: 19, endPoint y: 344, distance: 556.3
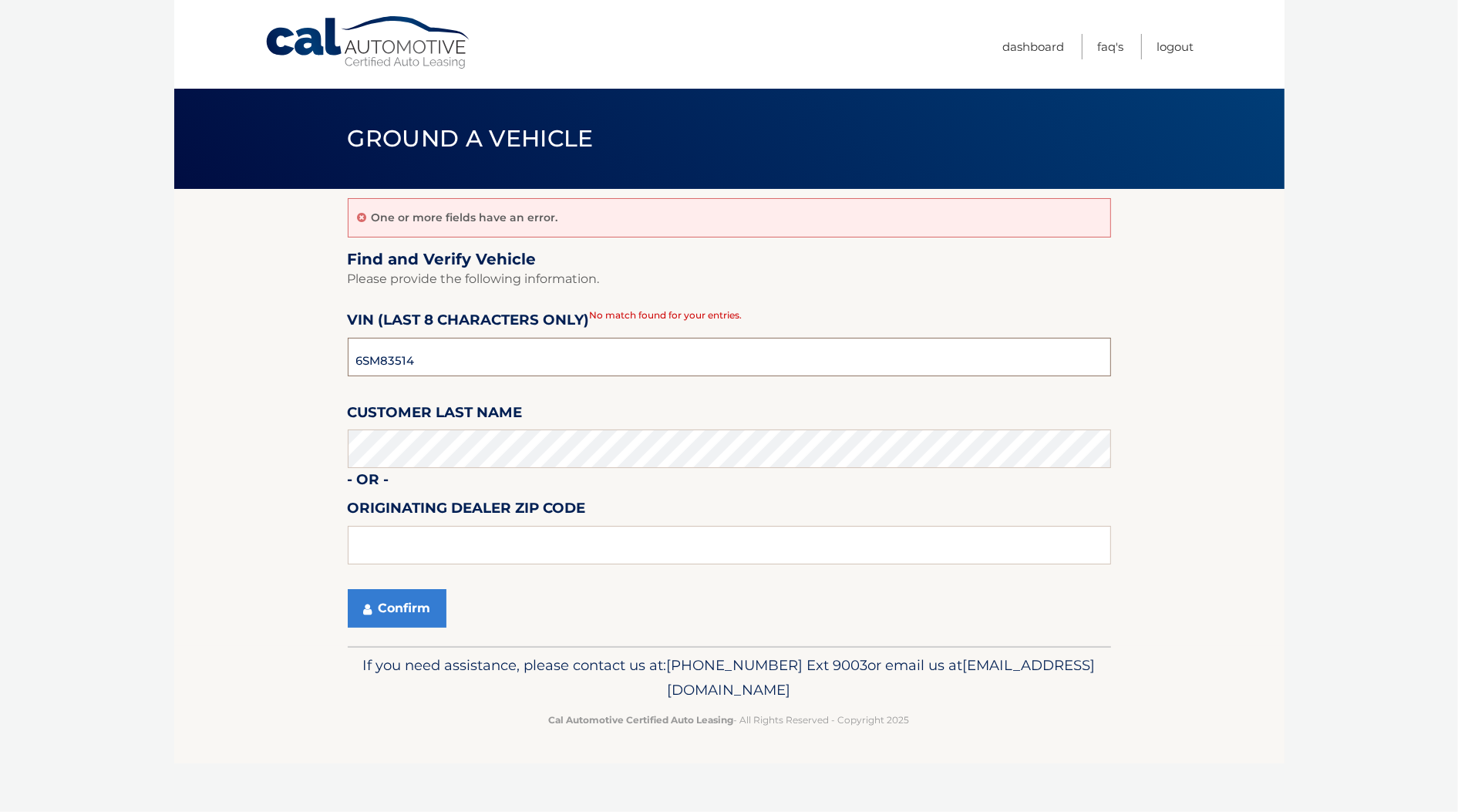
click at [19, 344] on body "Cal Automotive Menu Dashboard FAQ's Logout" at bounding box center [729, 406] width 1458 height 812
paste input "PM312345"
type input "PM312345"
click at [0, 419] on html "Cal Automotive Menu Dashboard FAQ's Logout" at bounding box center [729, 406] width 1458 height 812
click at [404, 613] on button "Confirm" at bounding box center [397, 608] width 99 height 39
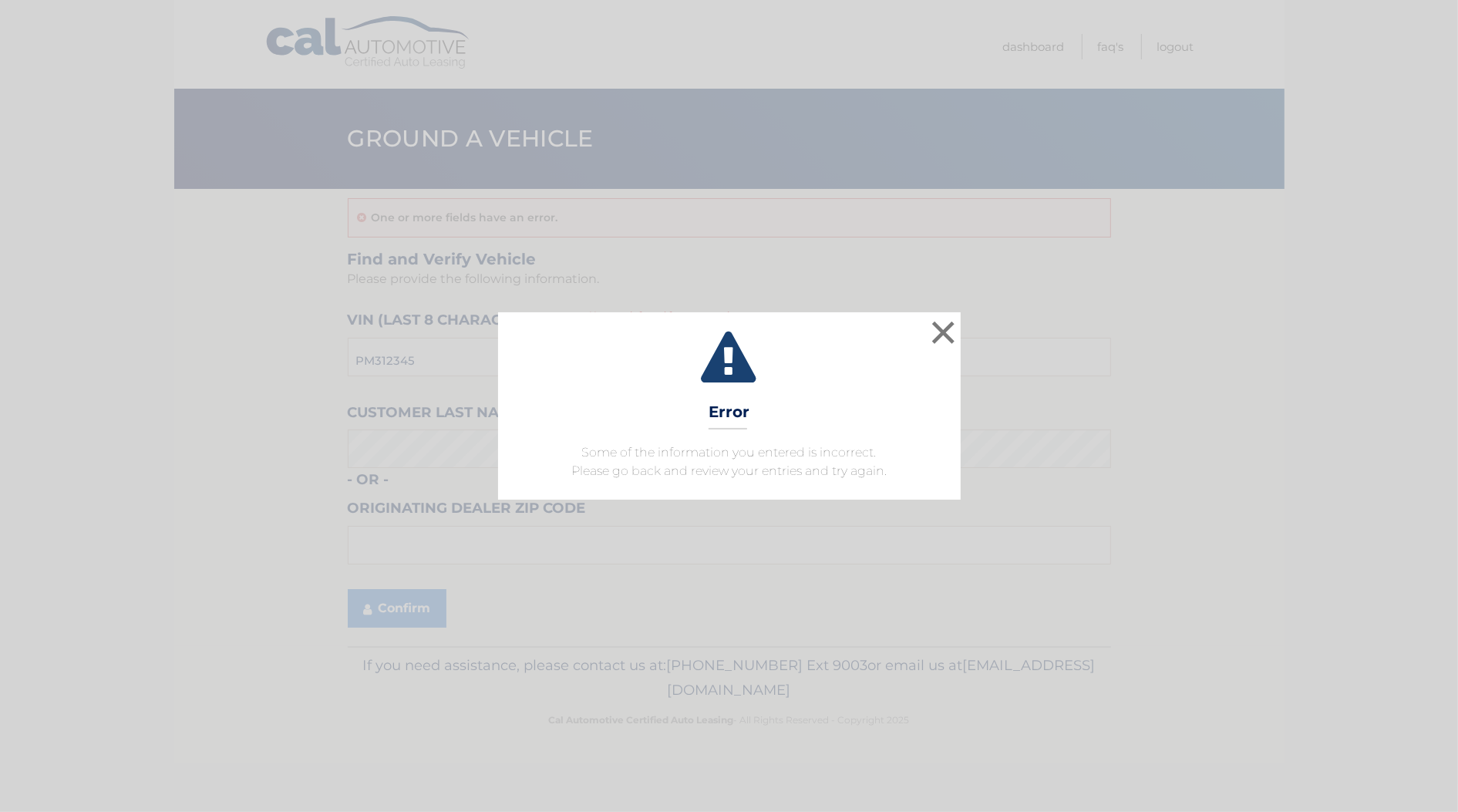
click at [721, 452] on span "Some of the information you entered is incorrect. Please go back and review you…" at bounding box center [729, 461] width 315 height 33
click at [945, 332] on button "×" at bounding box center [943, 332] width 31 height 31
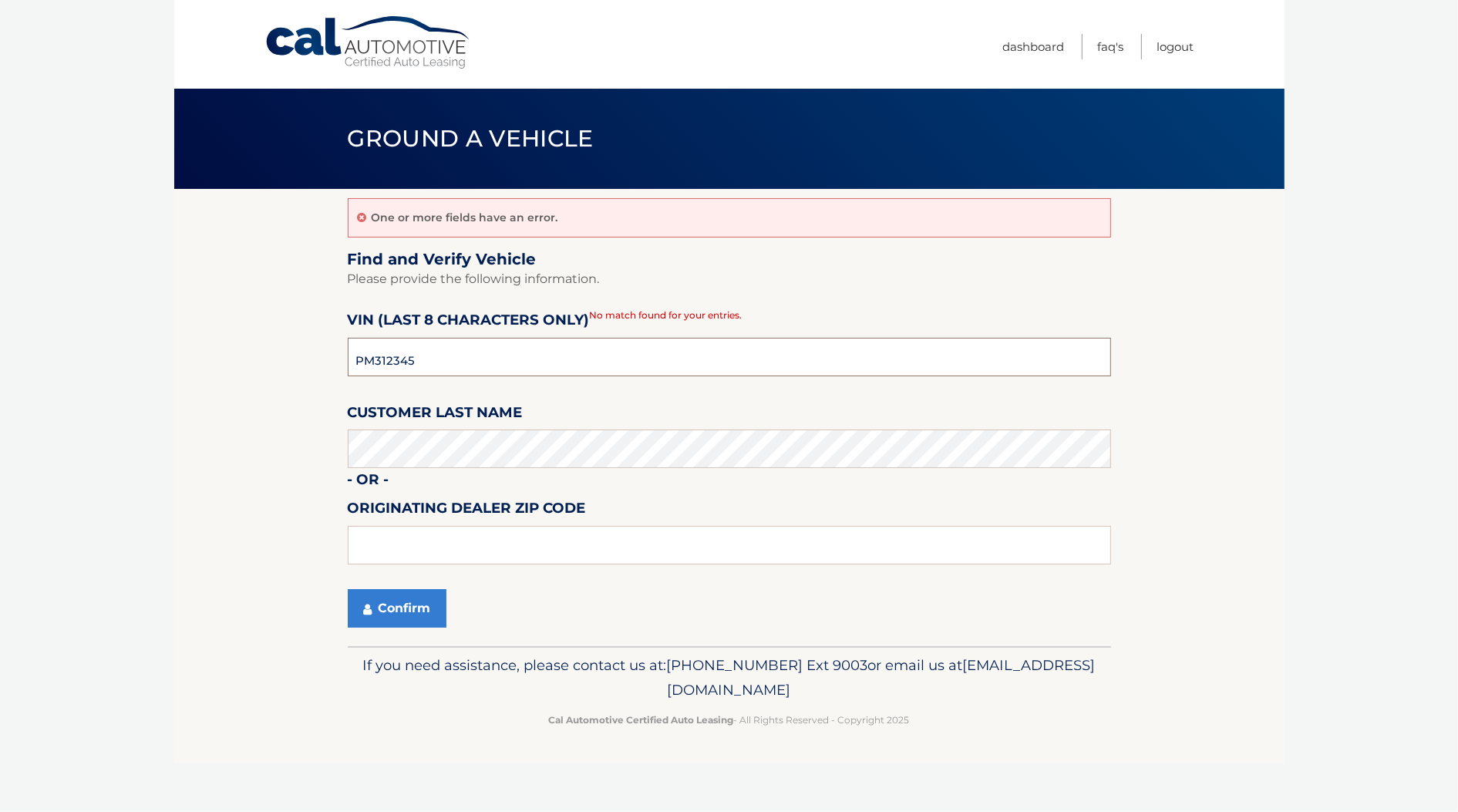
click at [452, 358] on input "PM312345" at bounding box center [729, 356] width 763 height 39
click at [467, 366] on input "PM312345" at bounding box center [729, 356] width 763 height 39
click at [44, 401] on body "Cal Automotive Menu Dashboard FAQ's Logout" at bounding box center [729, 406] width 1458 height 812
click at [555, 556] on input "text" at bounding box center [729, 545] width 763 height 39
type input "33331"
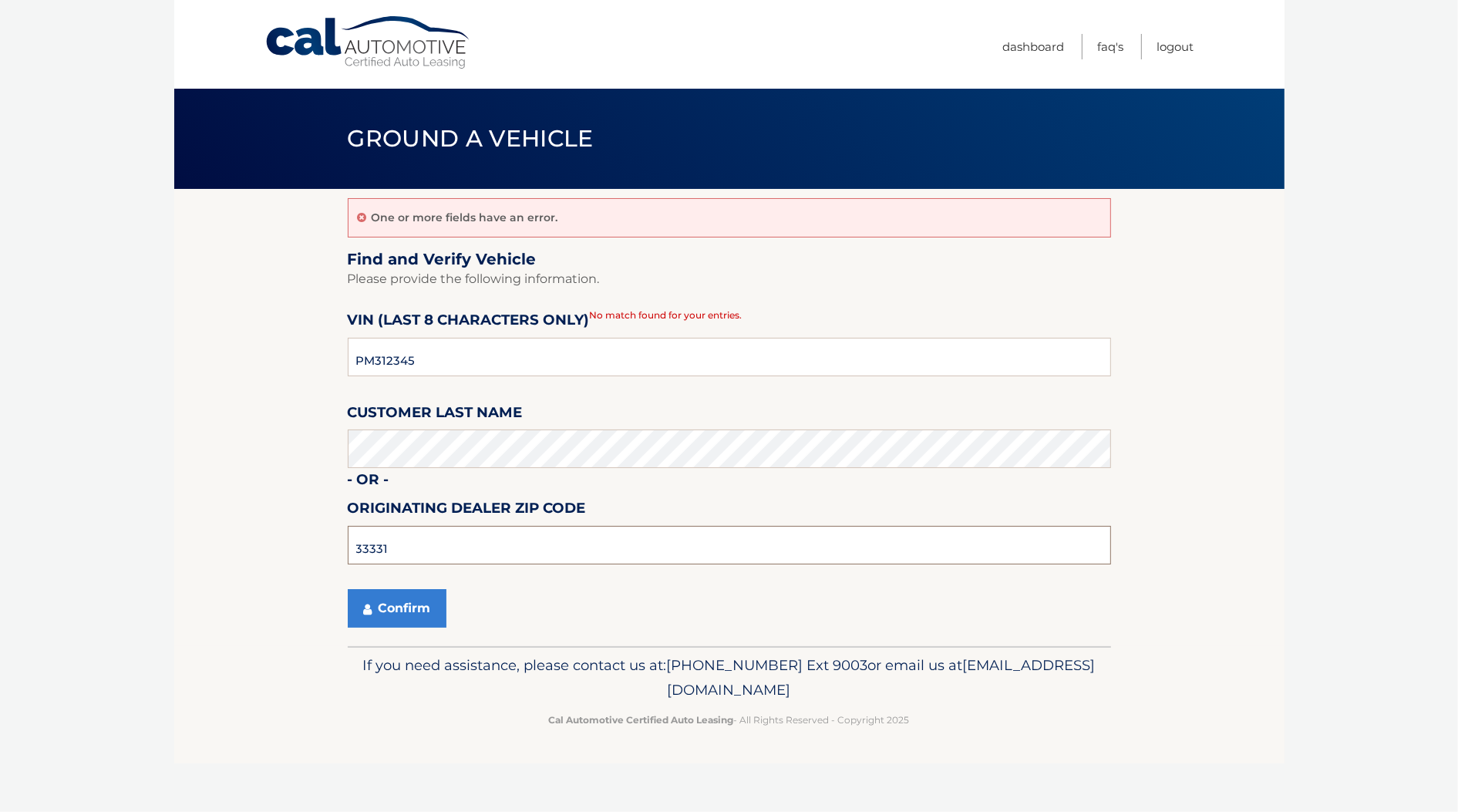
click at [348, 589] on button "Confirm" at bounding box center [397, 608] width 99 height 39
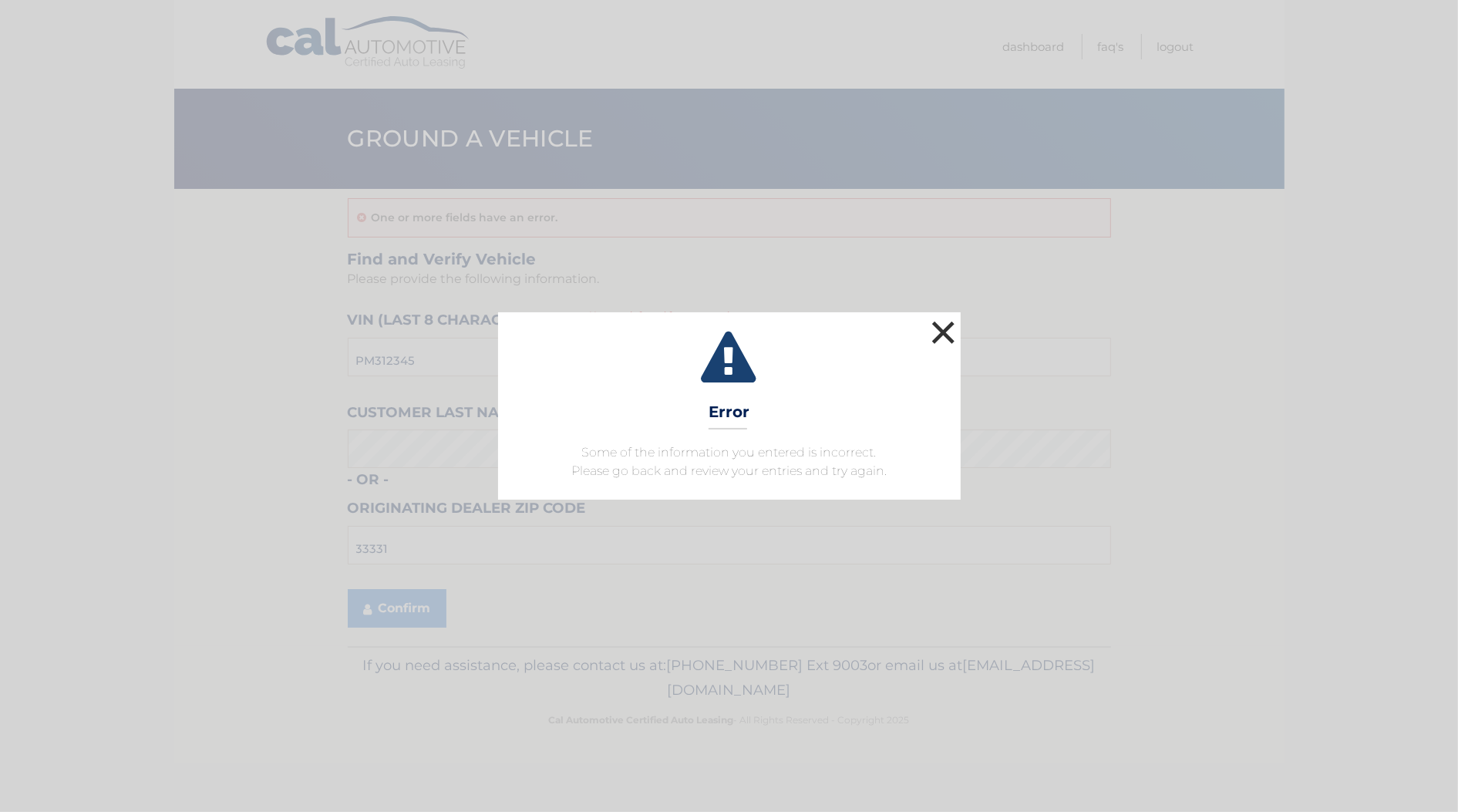
click at [932, 330] on button "×" at bounding box center [943, 332] width 31 height 31
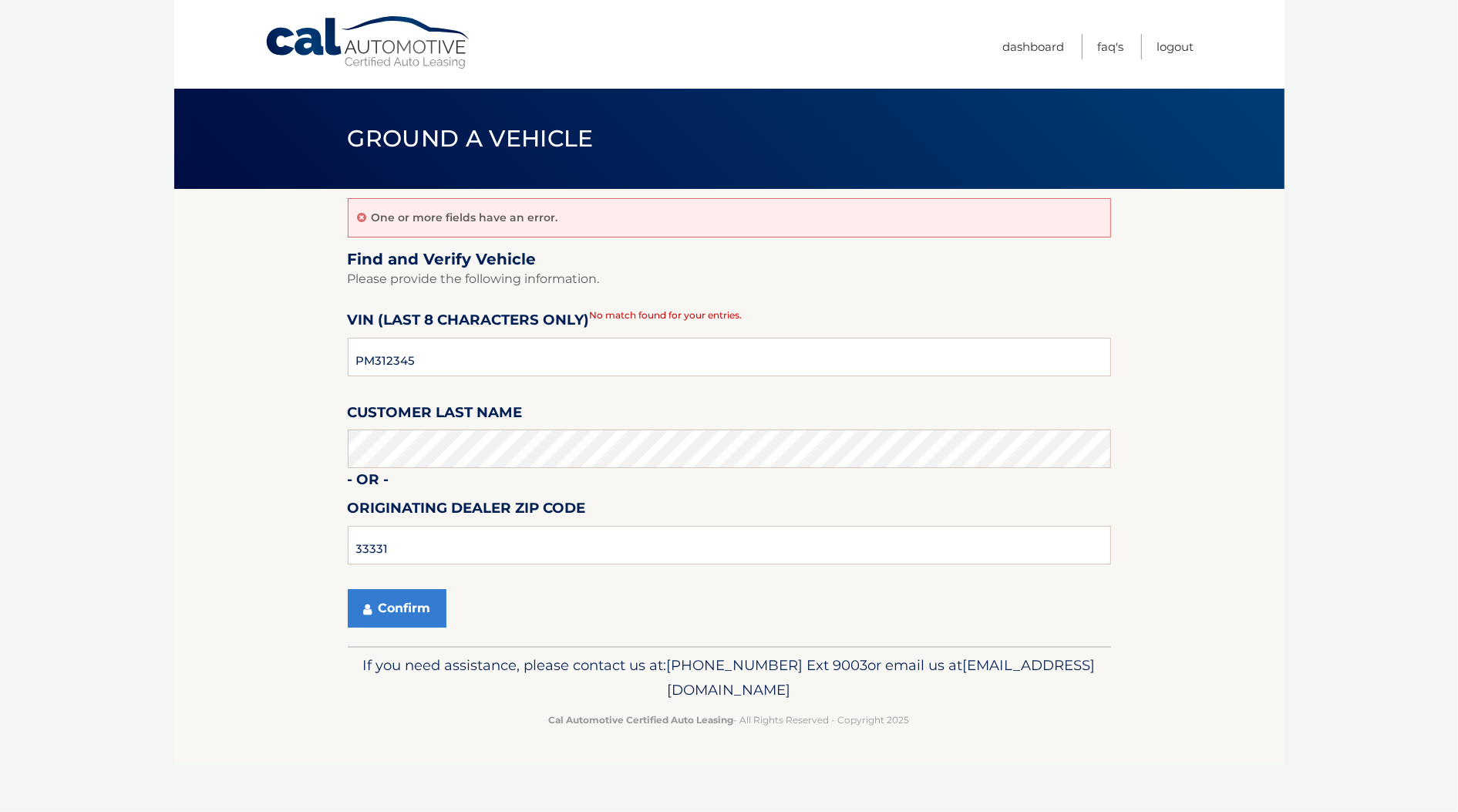
click at [583, 401] on fieldset "Find and Verify Vehicle Please provide the following information. VIN (last 8 c…" at bounding box center [729, 448] width 763 height 397
click at [502, 355] on input "PM312345" at bounding box center [729, 356] width 763 height 39
drag, startPoint x: 288, startPoint y: 476, endPoint x: 293, endPoint y: 277, distance: 199.1
click at [286, 475] on section "One or more fields have an error. Find and Verify Vehicle Please provide the fo…" at bounding box center [729, 417] width 1110 height 457
drag, startPoint x: 482, startPoint y: 369, endPoint x: 47, endPoint y: 364, distance: 435.0
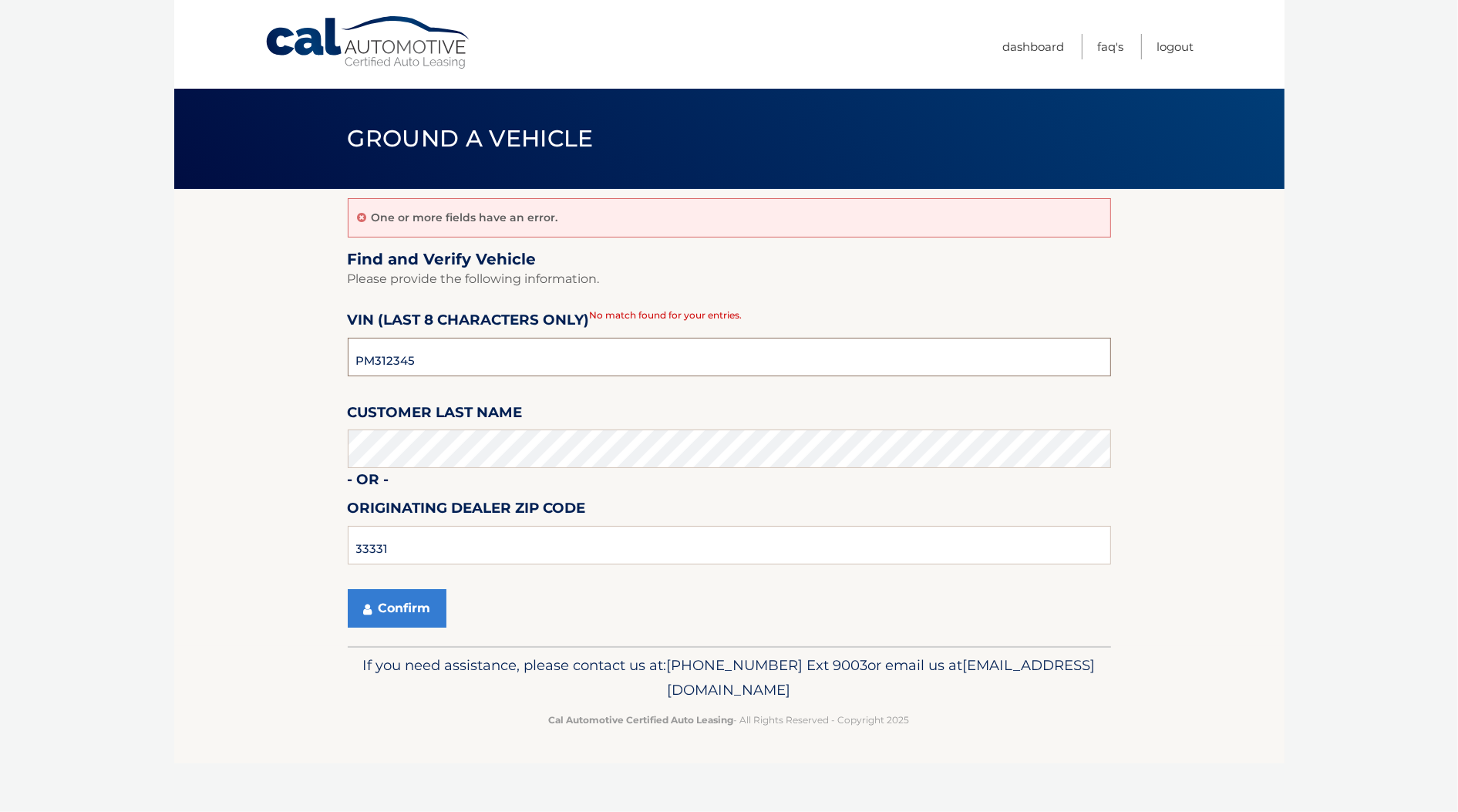
click at [47, 364] on body "Cal Automotive Menu Dashboard FAQ's Logout 33331" at bounding box center [729, 406] width 1458 height 812
click at [433, 395] on fieldset "Find and Verify Vehicle Please provide the following information. VIN (last 8 c…" at bounding box center [729, 448] width 763 height 397
click at [349, 364] on input "PM312345" at bounding box center [729, 356] width 763 height 39
drag, startPoint x: 441, startPoint y: 356, endPoint x: 175, endPoint y: 360, distance: 266.0
click at [175, 360] on section "One or more fields have an error. Find and Verify Vehicle Please provide the fo…" at bounding box center [729, 417] width 1110 height 457
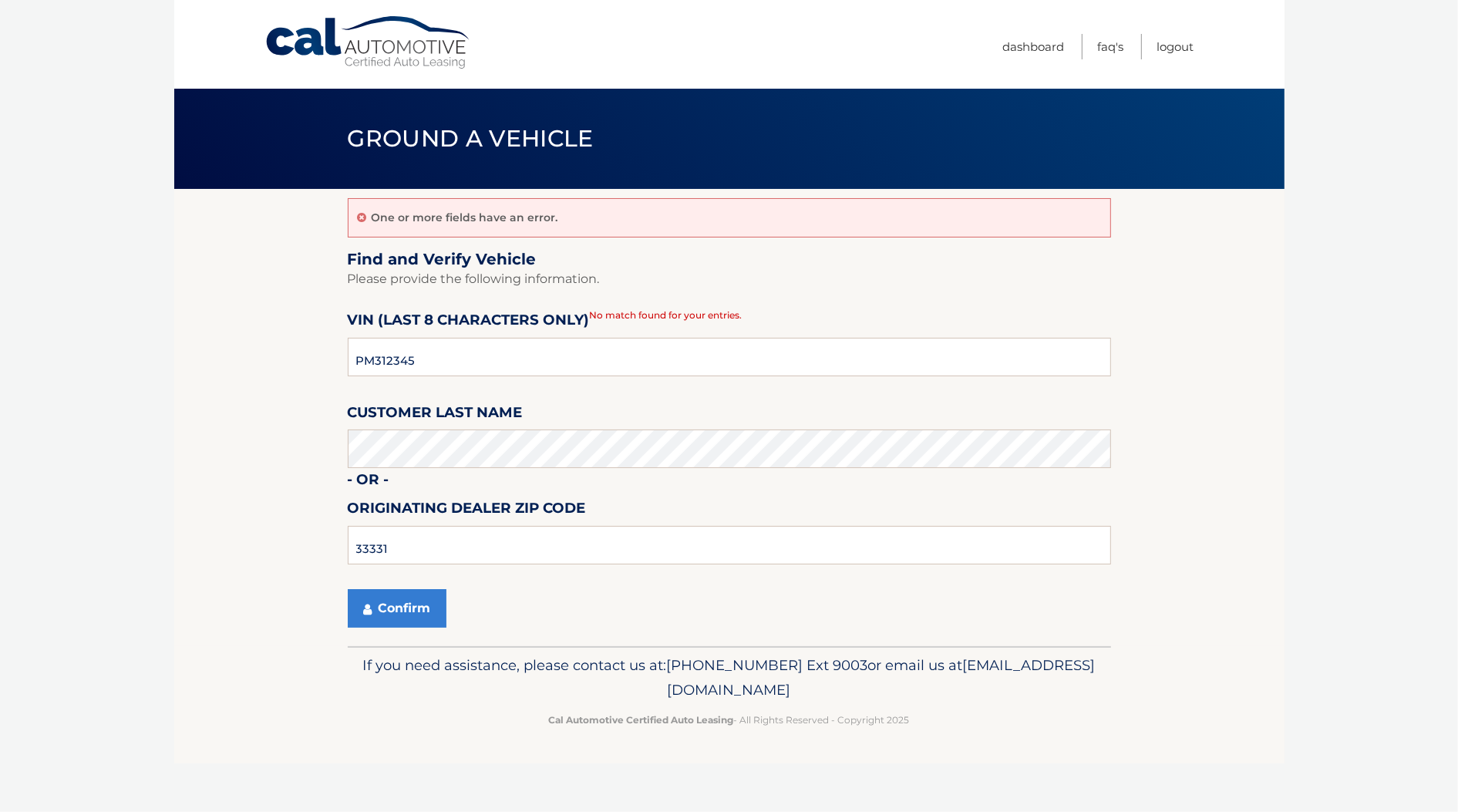
click at [400, 132] on span "Ground a Vehicle" at bounding box center [471, 139] width 246 height 28
click at [291, 383] on section "One or more fields have an error. Find and Verify Vehicle Please provide the fo…" at bounding box center [729, 417] width 1110 height 457
click at [270, 391] on section "One or more fields have an error. Find and Verify Vehicle Please provide the fo…" at bounding box center [729, 417] width 1110 height 457
drag, startPoint x: 455, startPoint y: 357, endPoint x: 91, endPoint y: 353, distance: 364.0
click at [91, 353] on body "Cal Automotive Menu Dashboard FAQ's Logout 33331" at bounding box center [729, 406] width 1458 height 812
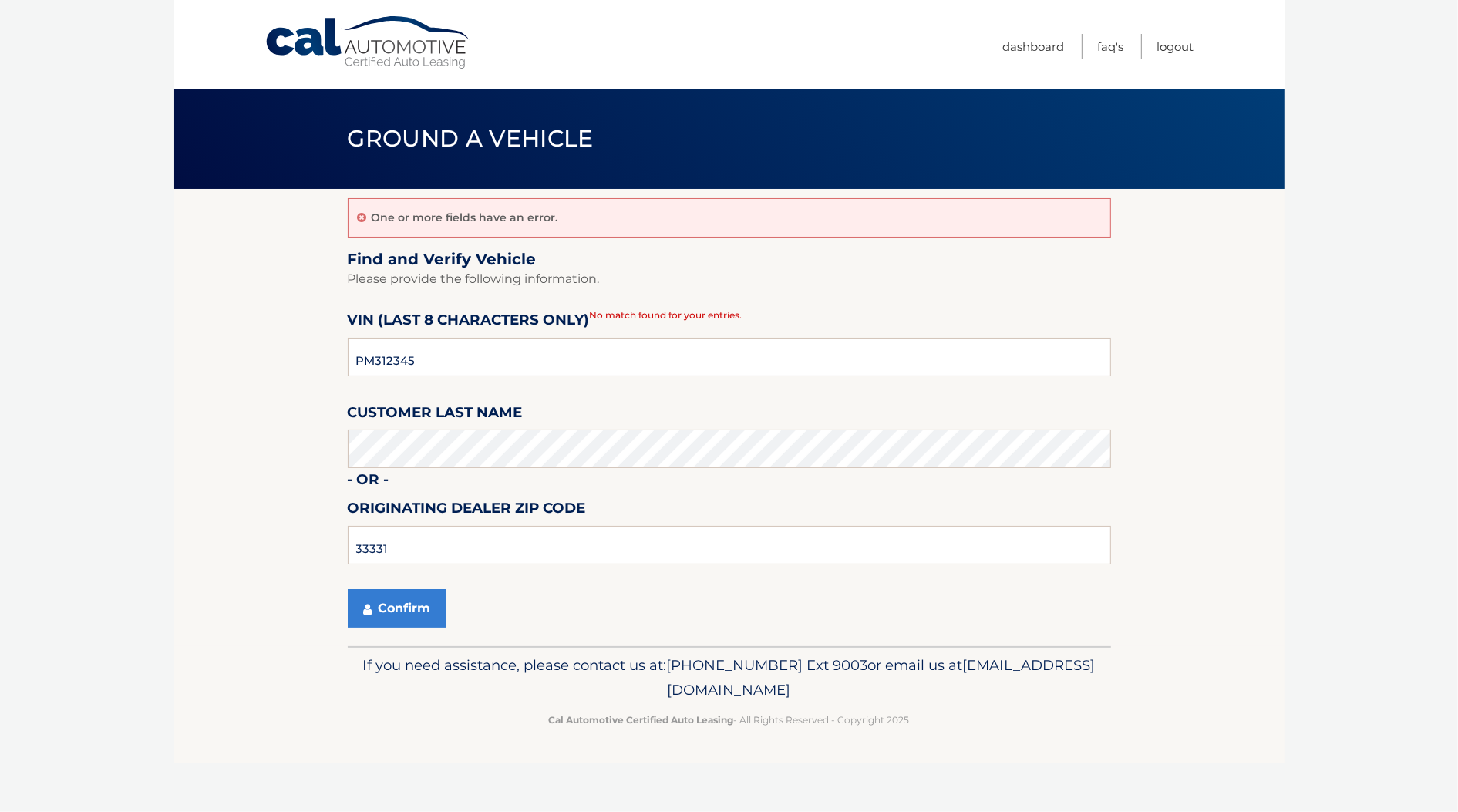
click at [384, 61] on link "Cal Automotive" at bounding box center [368, 42] width 208 height 55
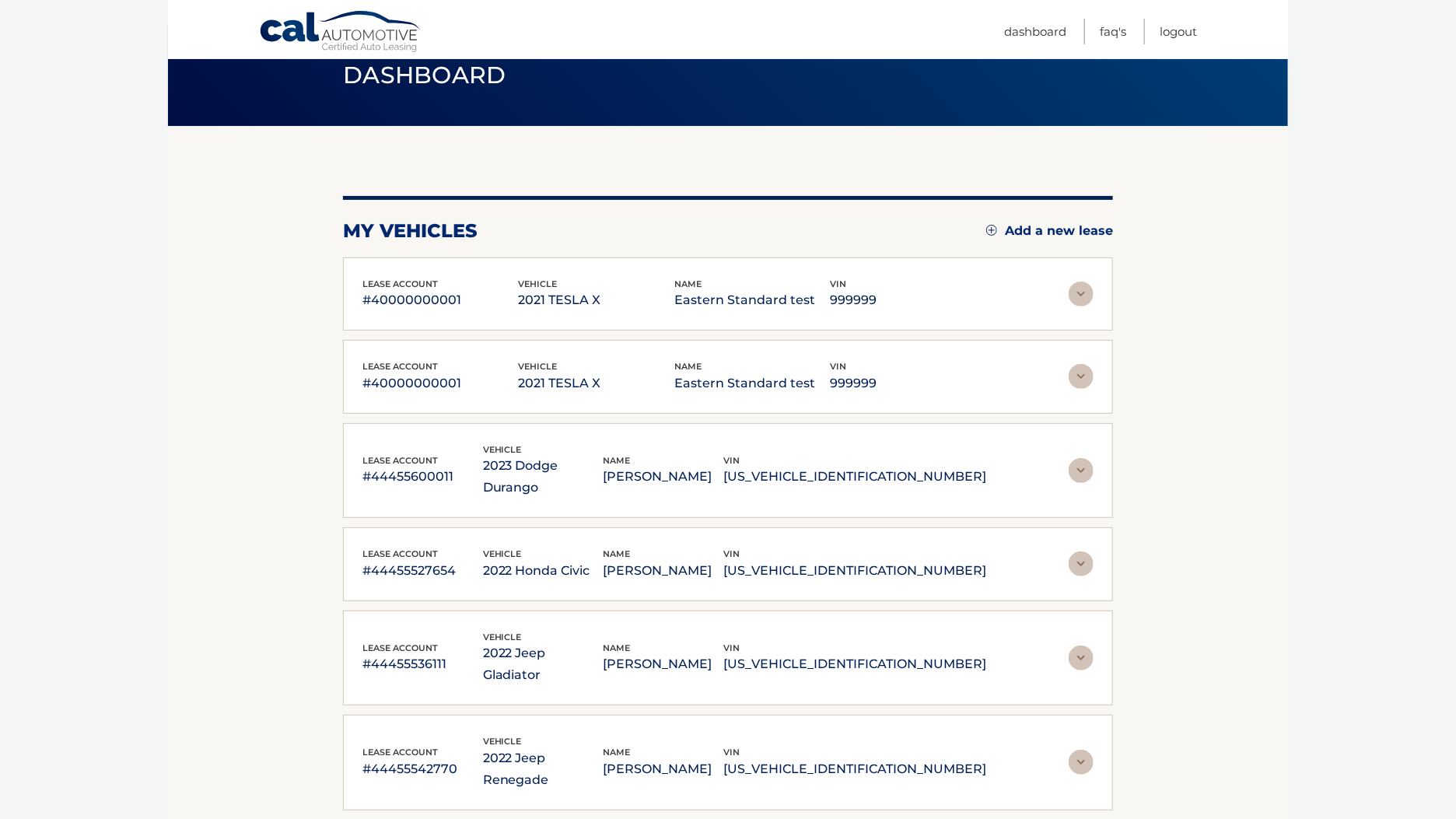
scroll to position [97, 0]
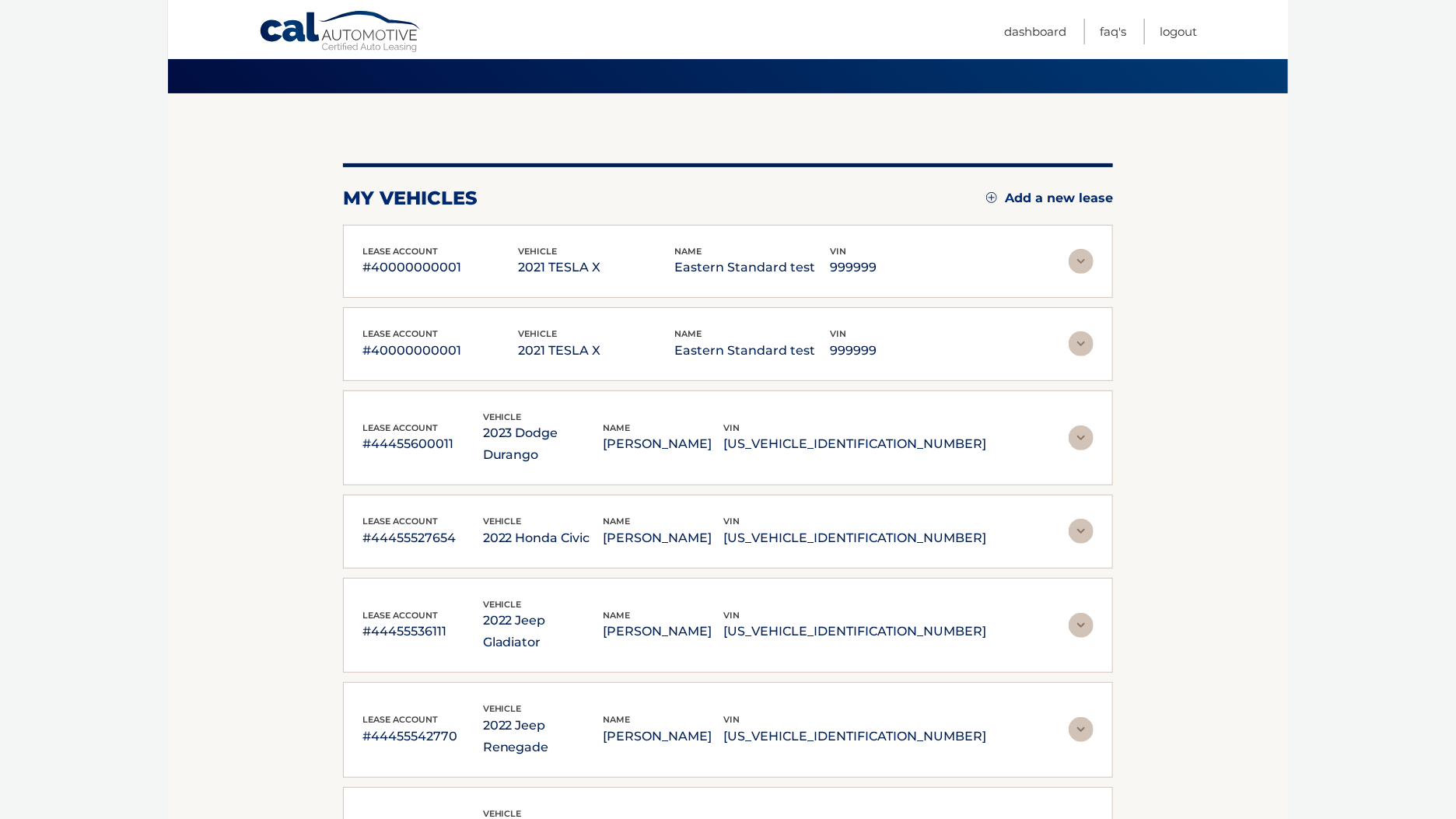
click at [737, 263] on p "Eastern Standard test" at bounding box center [752, 267] width 156 height 22
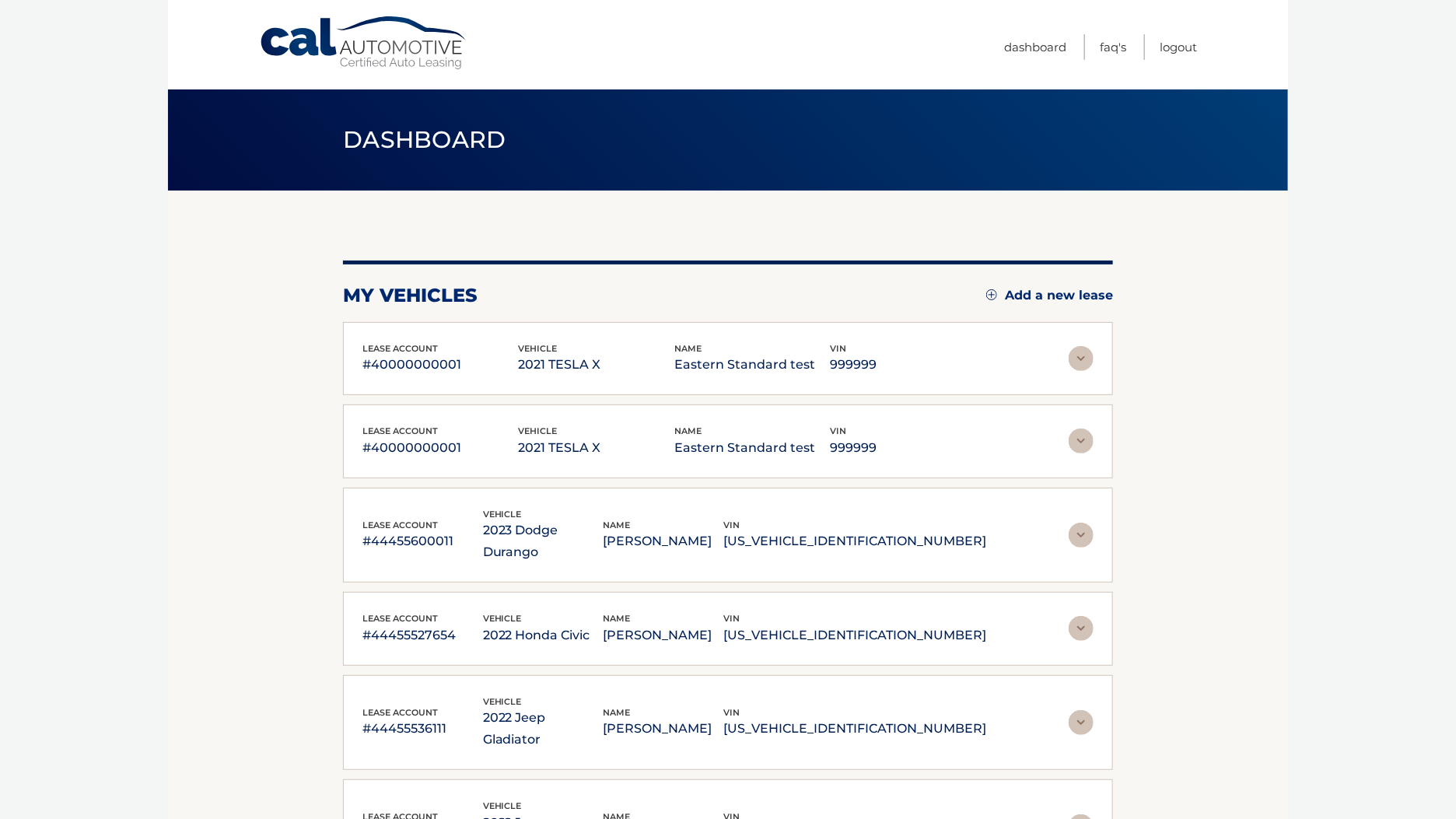
click at [876, 370] on p "999999" at bounding box center [908, 364] width 156 height 22
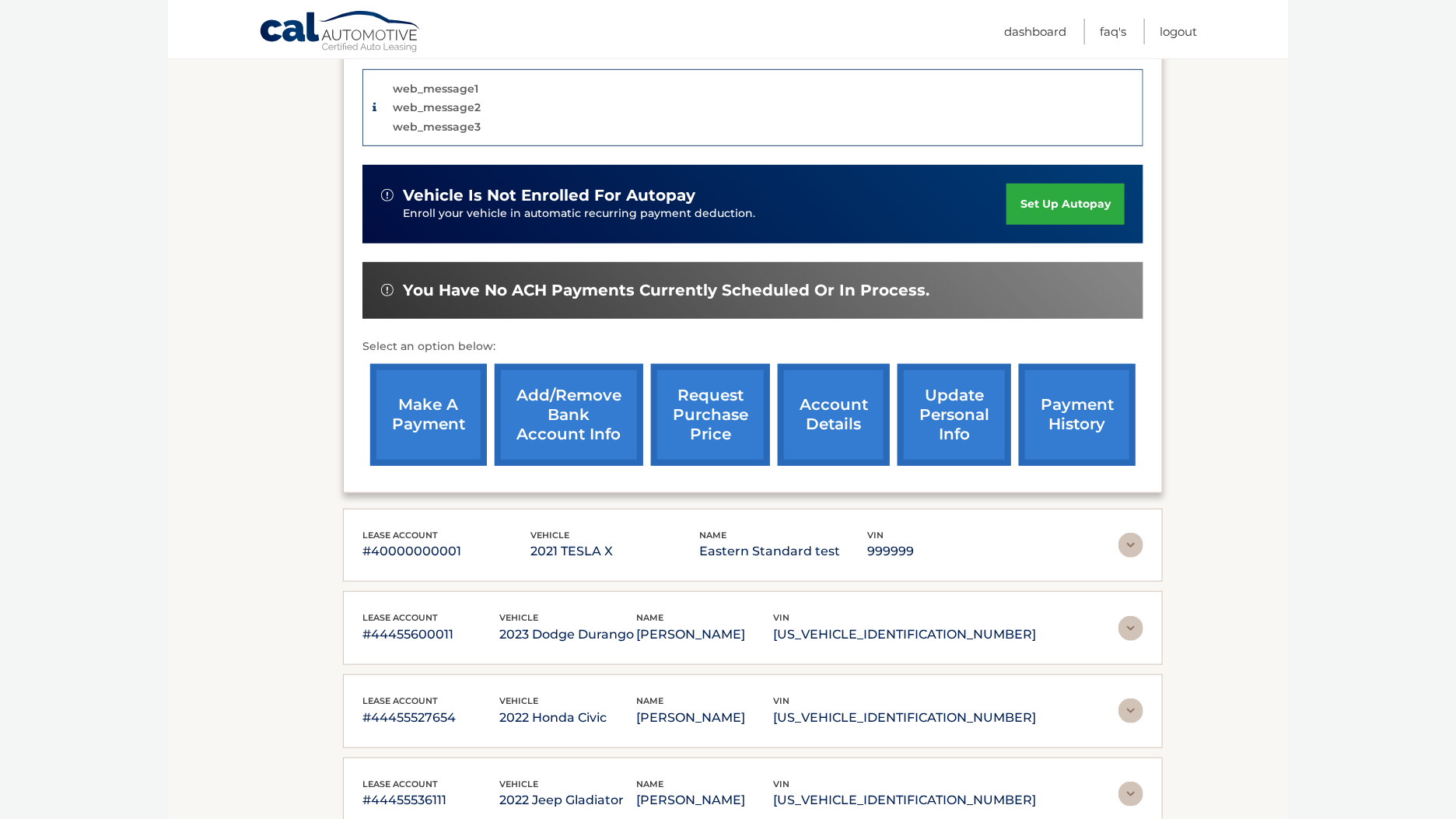
scroll to position [389, 0]
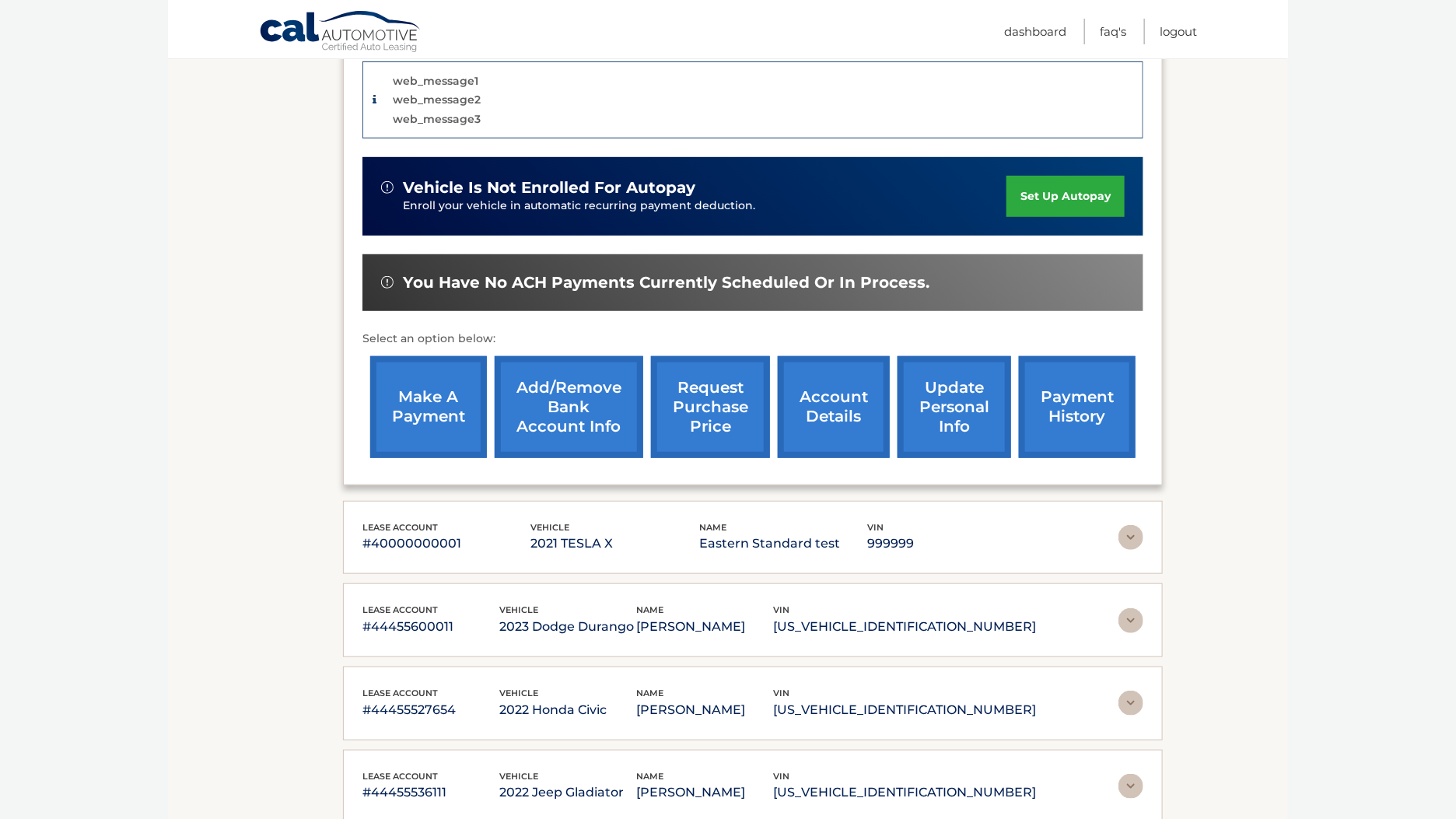
drag, startPoint x: 241, startPoint y: 319, endPoint x: 169, endPoint y: 5, distance: 322.1
drag, startPoint x: 311, startPoint y: 343, endPoint x: 301, endPoint y: 280, distance: 63.8
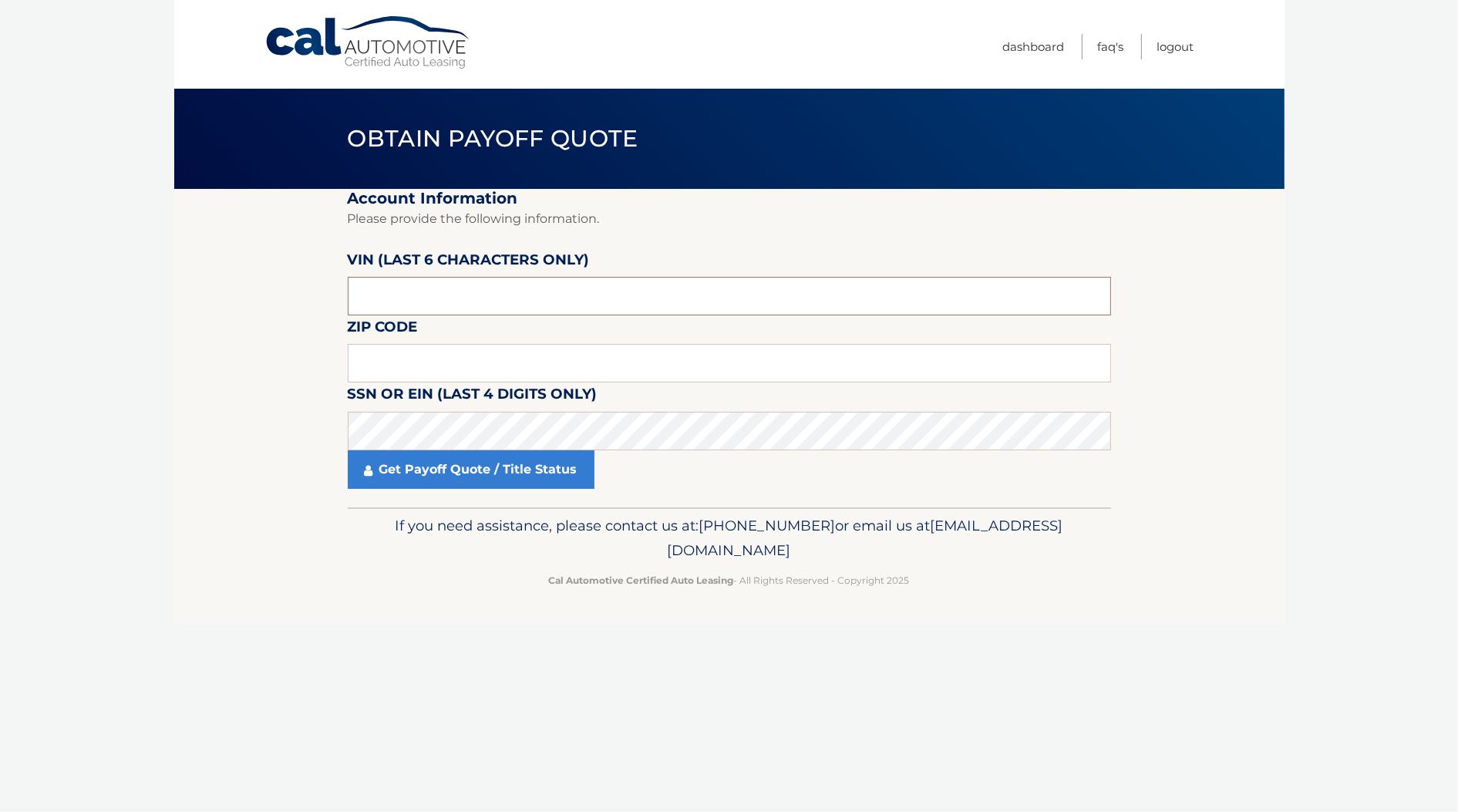
drag, startPoint x: 436, startPoint y: 298, endPoint x: -243, endPoint y: 275, distance: 679.4
click at [0, 275] on html "Cal Automotive Menu Dashboard FAQ's Logout ×" at bounding box center [729, 406] width 1458 height 812
type input "312345"
drag, startPoint x: 455, startPoint y: 344, endPoint x: 504, endPoint y: 355, distance: 50.2
click at [455, 344] on input "text" at bounding box center [729, 363] width 763 height 39
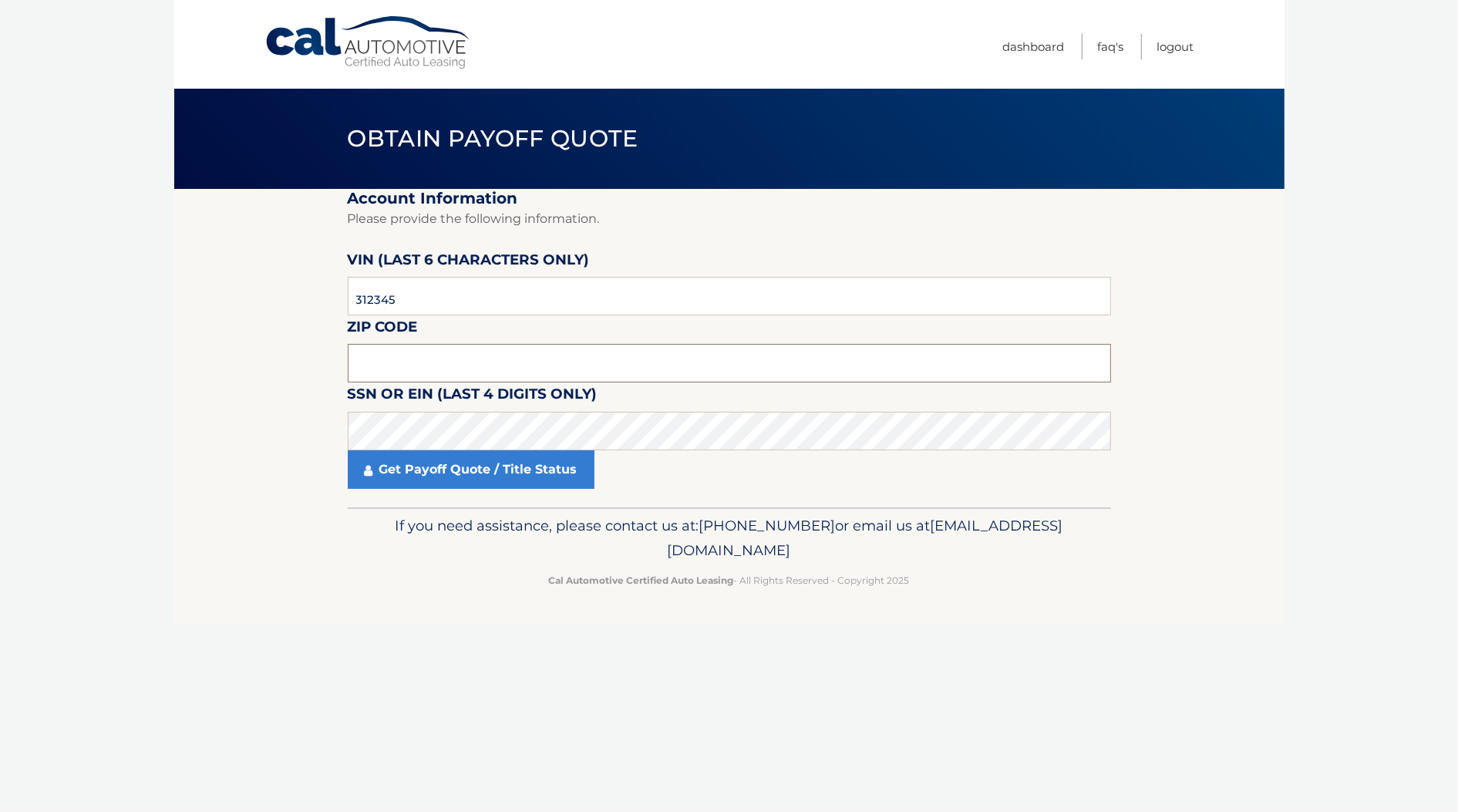
click at [560, 348] on input "text" at bounding box center [729, 363] width 763 height 39
paste input "33178"
type input "33178"
click at [436, 467] on link "Get Payoff Quote / Title Status" at bounding box center [472, 469] width 247 height 39
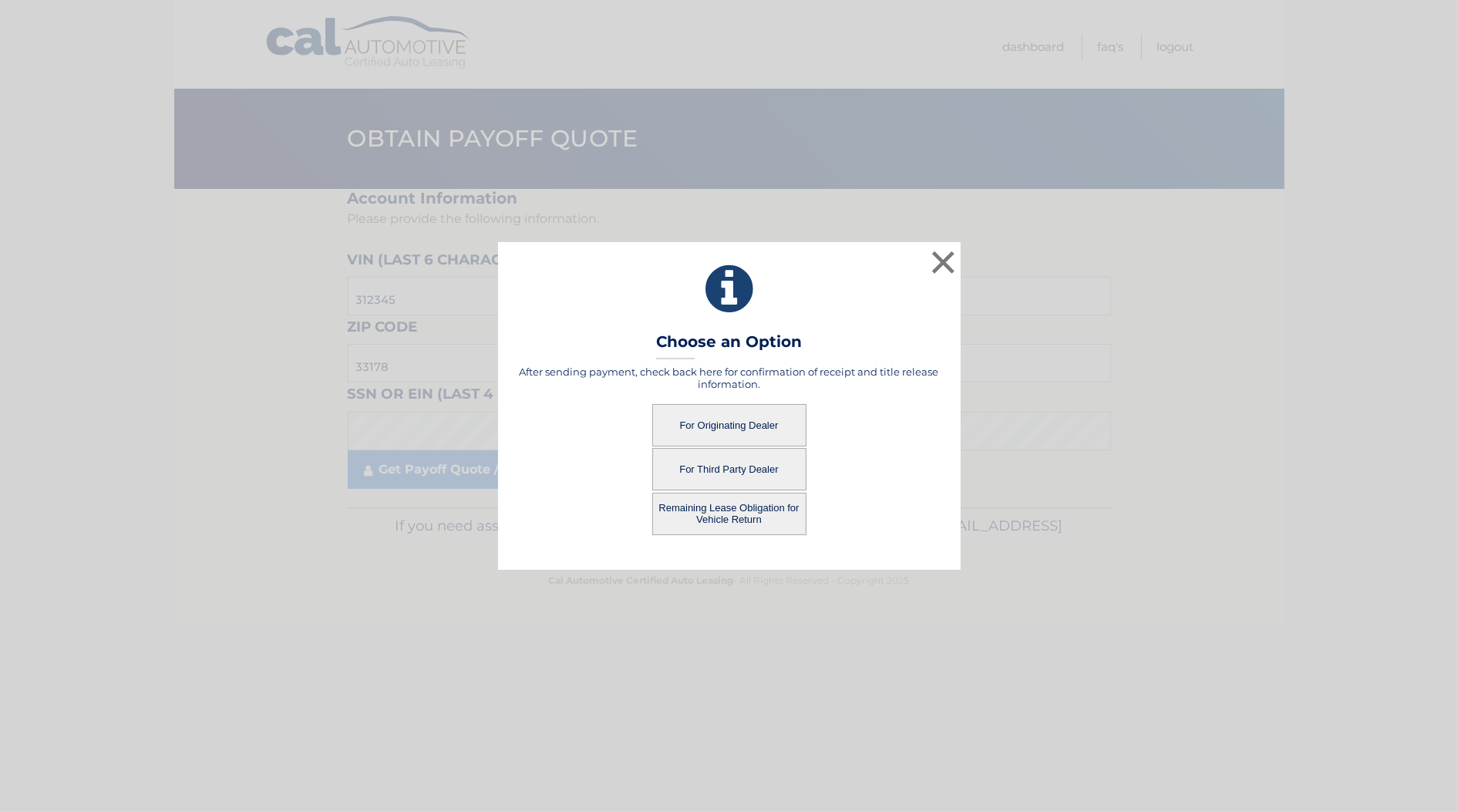
click at [734, 521] on button "Remaining Lease Obligation for Vehicle Return" at bounding box center [730, 513] width 155 height 42
click at [700, 510] on button "Remaining Lease Obligation for Vehicle Return" at bounding box center [730, 513] width 155 height 42
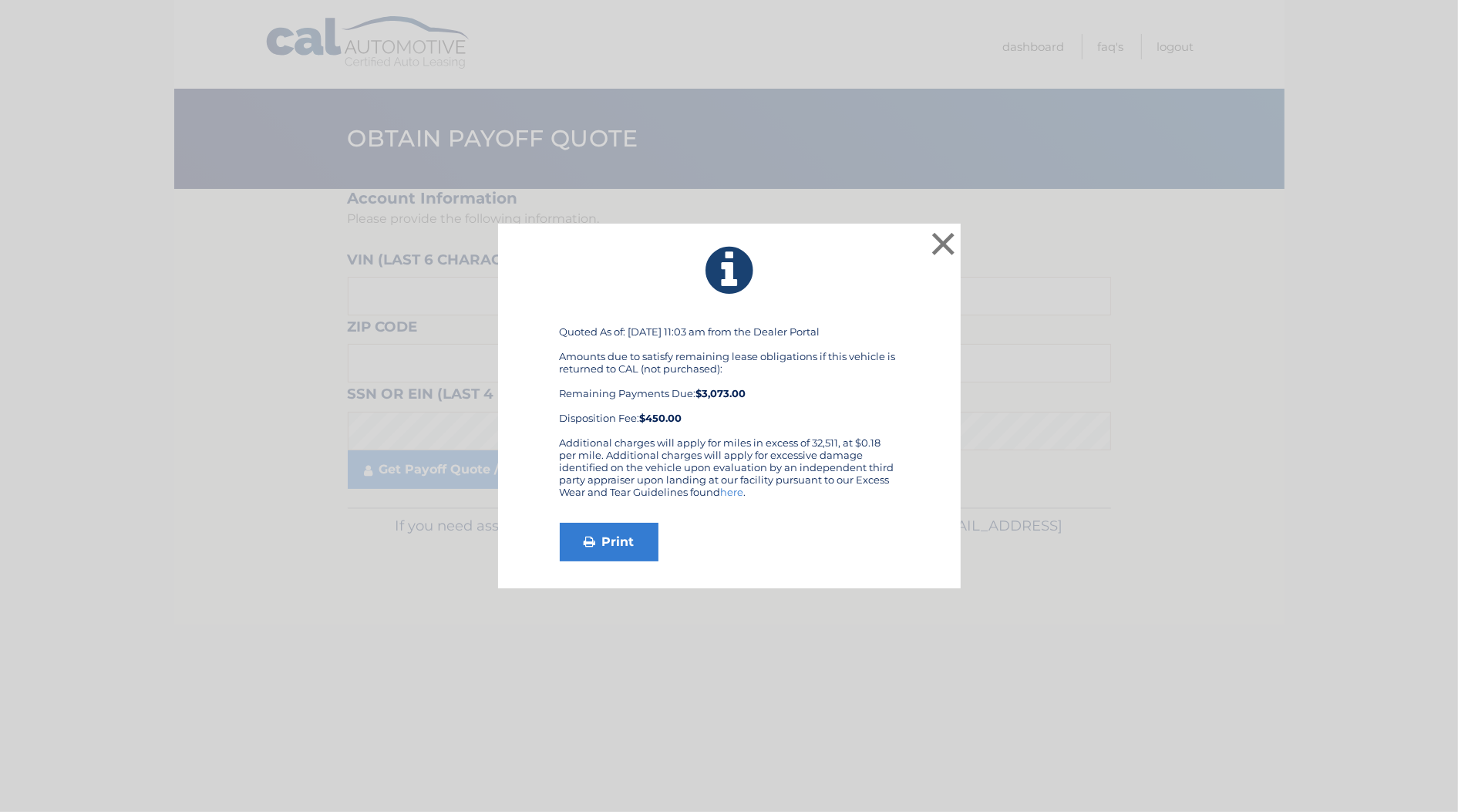
click at [735, 490] on link "here" at bounding box center [732, 491] width 24 height 12
click at [946, 235] on button "×" at bounding box center [943, 243] width 31 height 31
